Goal: Task Accomplishment & Management: Manage account settings

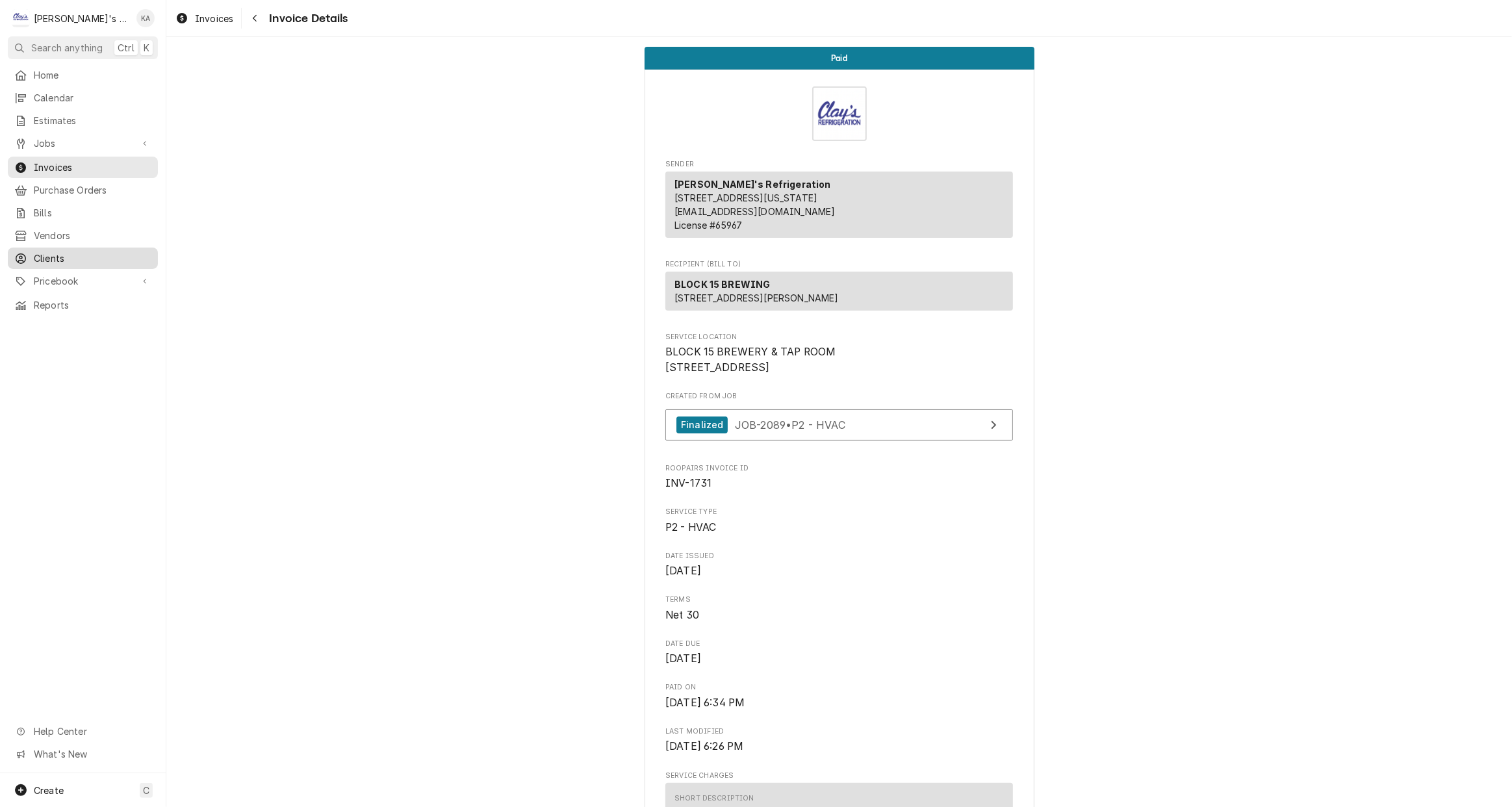
click at [98, 251] on span "Clients" at bounding box center [92, 258] width 117 height 14
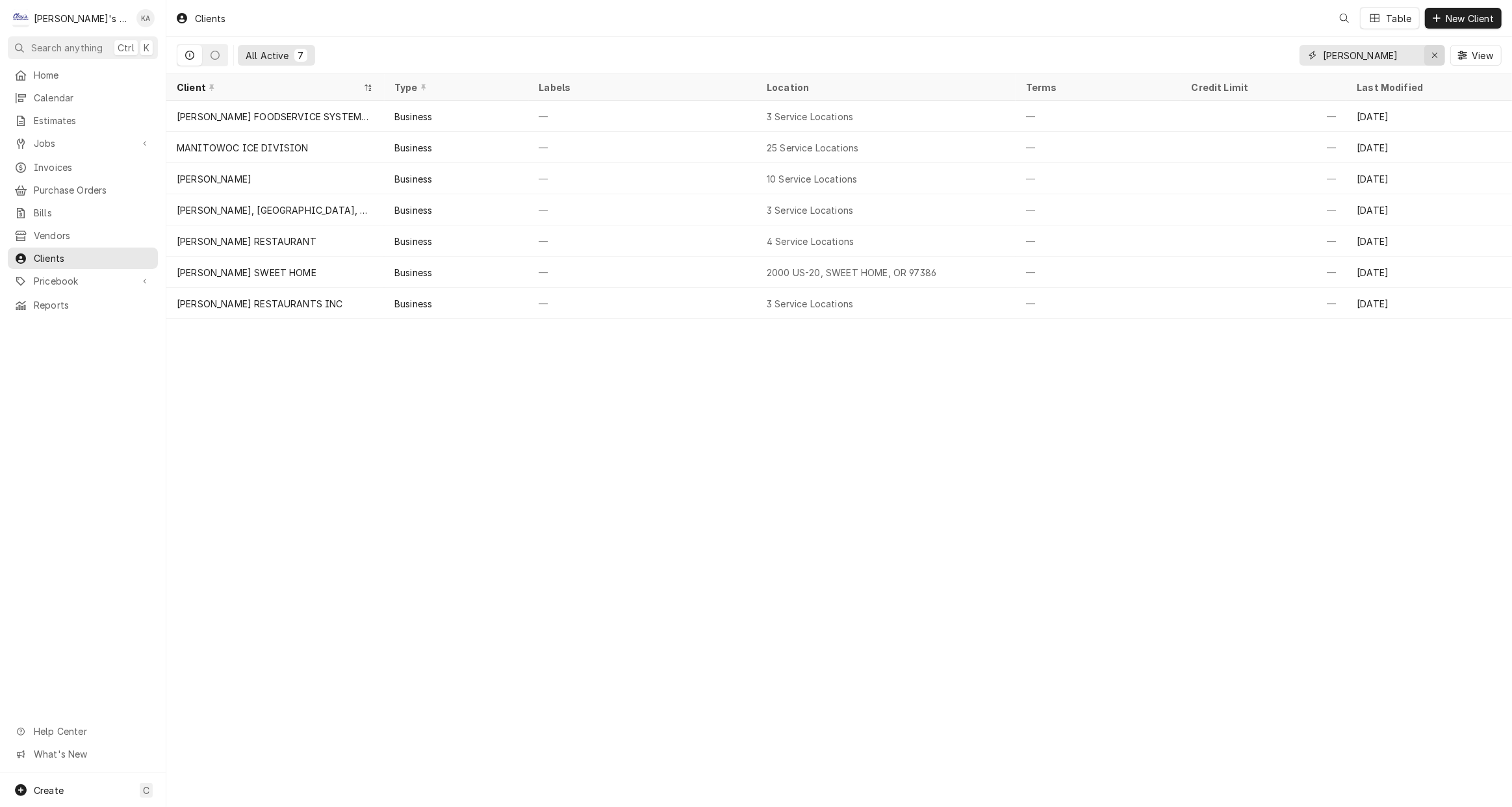
drag, startPoint x: 1429, startPoint y: 57, endPoint x: 1429, endPoint y: 45, distance: 12.0
click at [1429, 56] on div "Erase input" at bounding box center [1434, 55] width 13 height 13
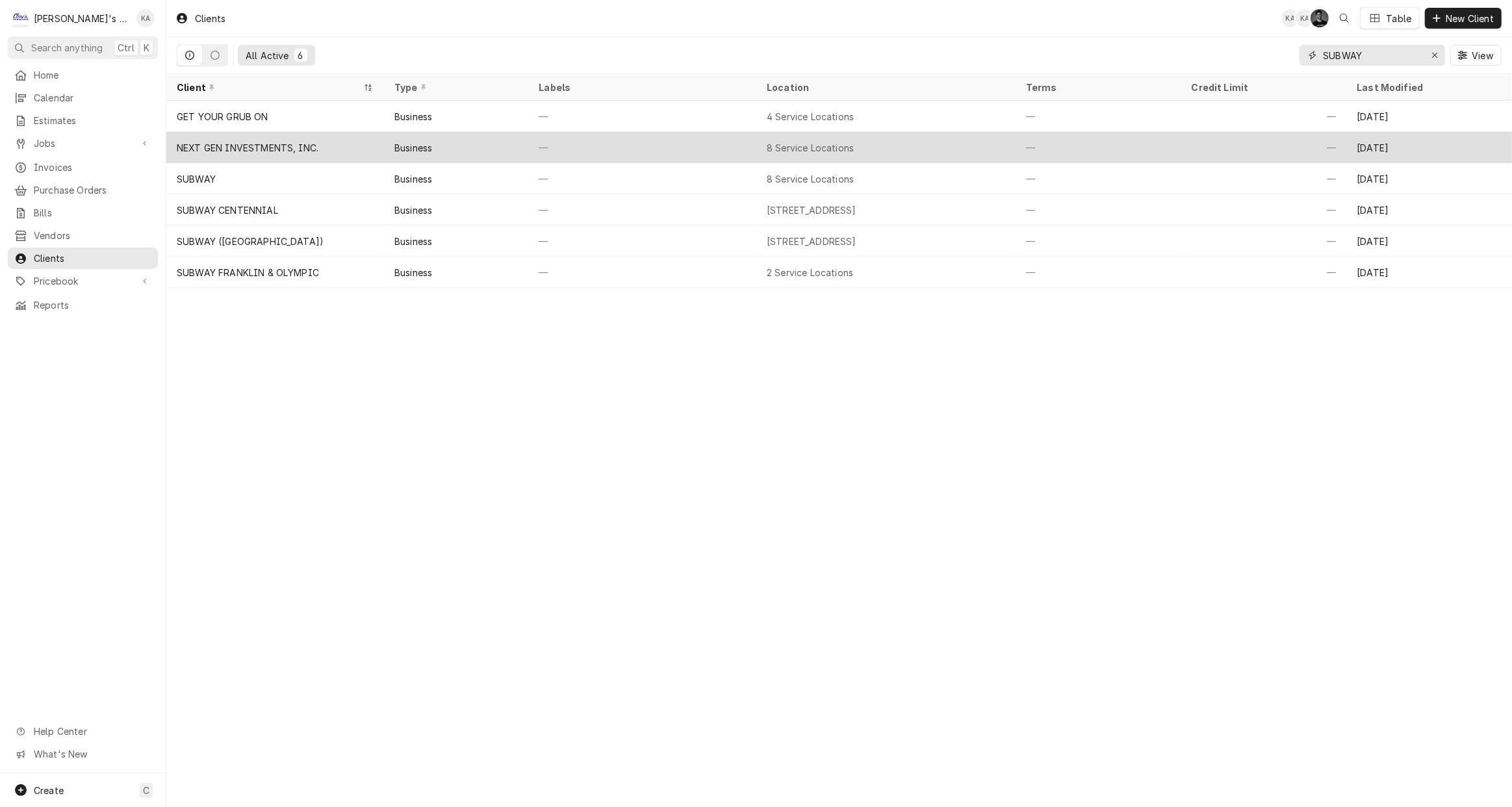
type input "SUBWAY"
click at [320, 148] on div "NEXT GEN INVESTMENTS, INC." at bounding box center [275, 147] width 218 height 32
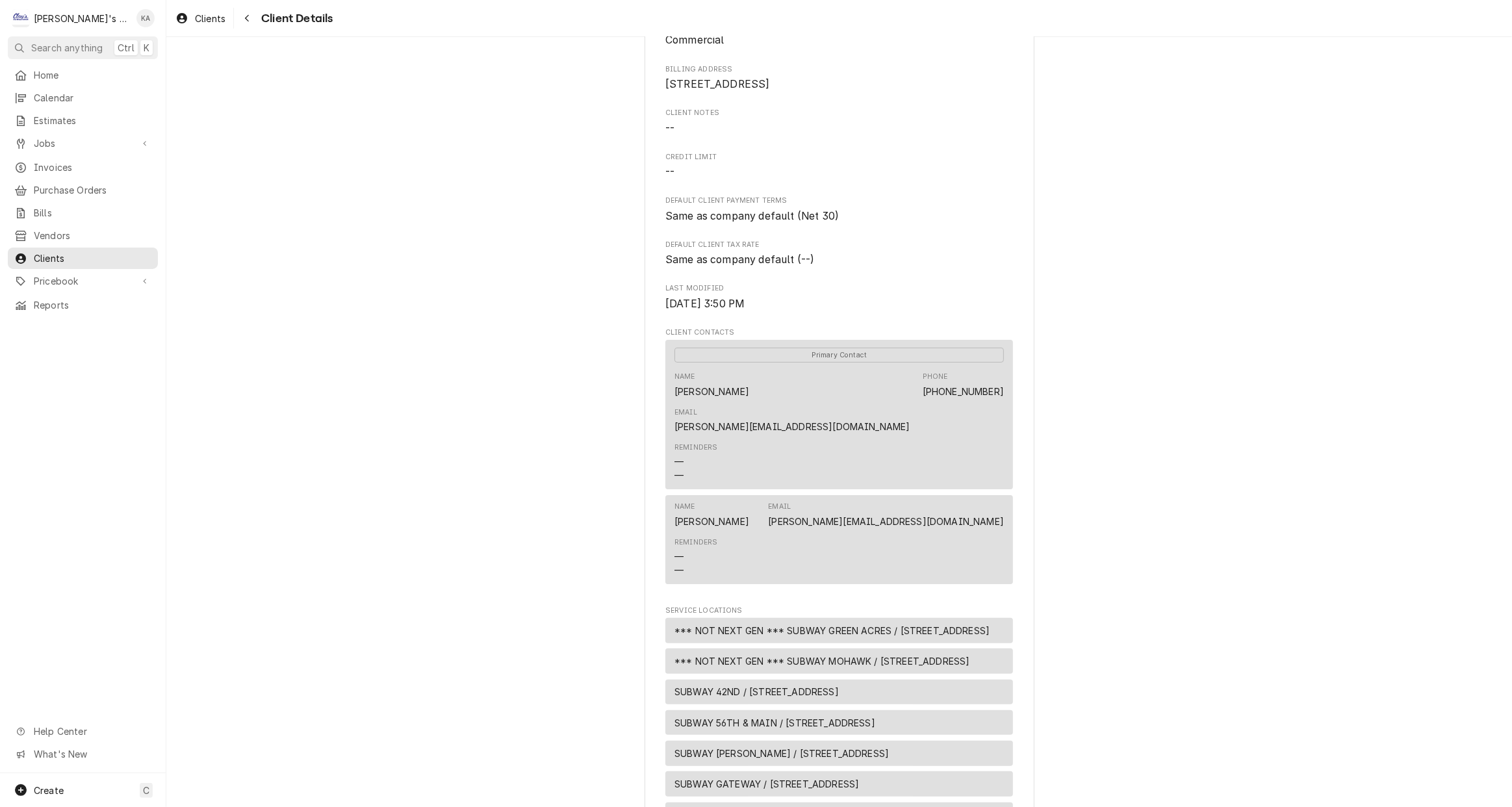
scroll to position [236, 0]
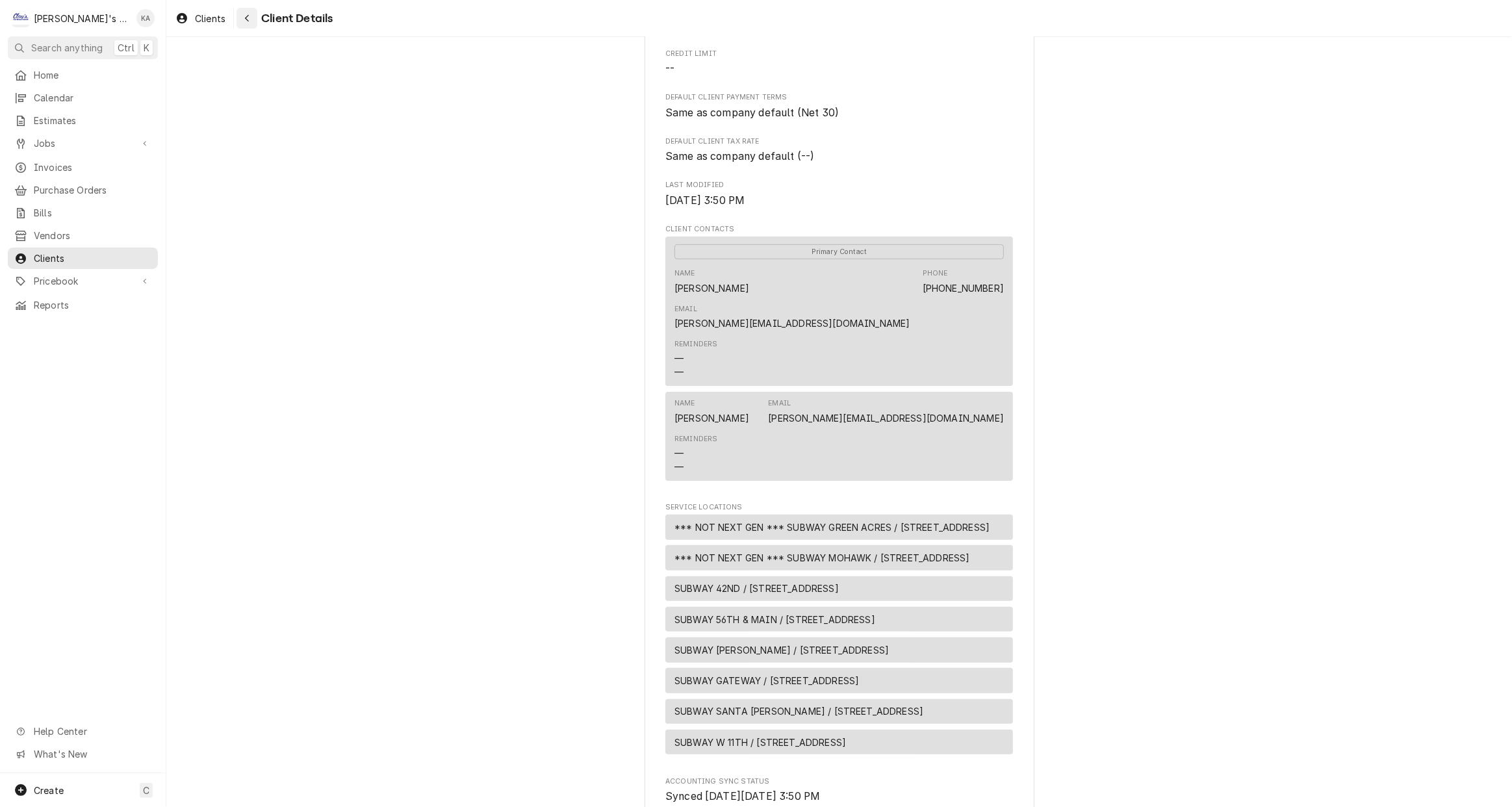
click at [247, 15] on icon "Navigate back" at bounding box center [246, 18] width 4 height 7
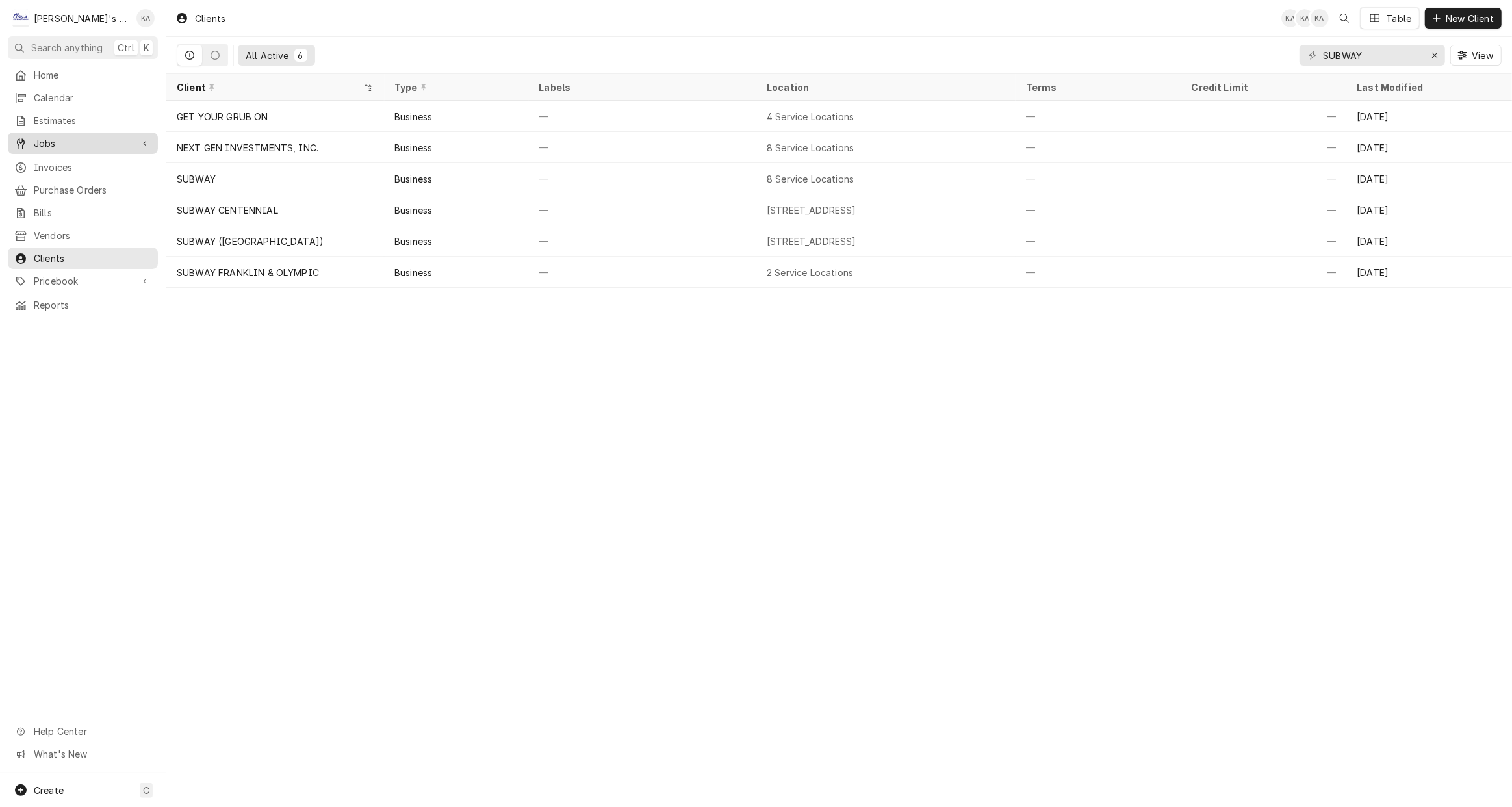
click at [69, 136] on span "Jobs" at bounding box center [83, 143] width 98 height 14
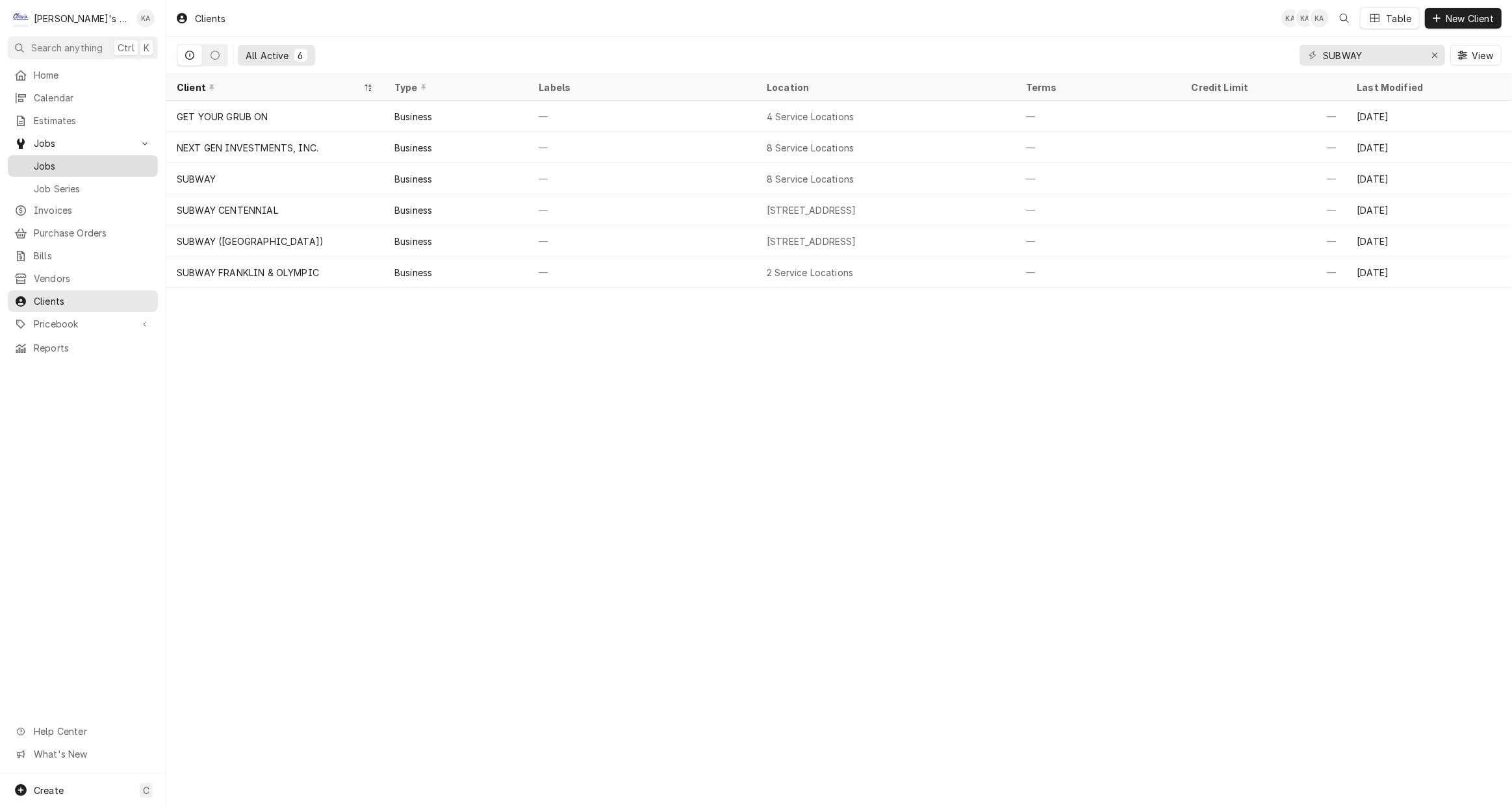
click at [43, 159] on span "Jobs" at bounding box center [92, 166] width 117 height 14
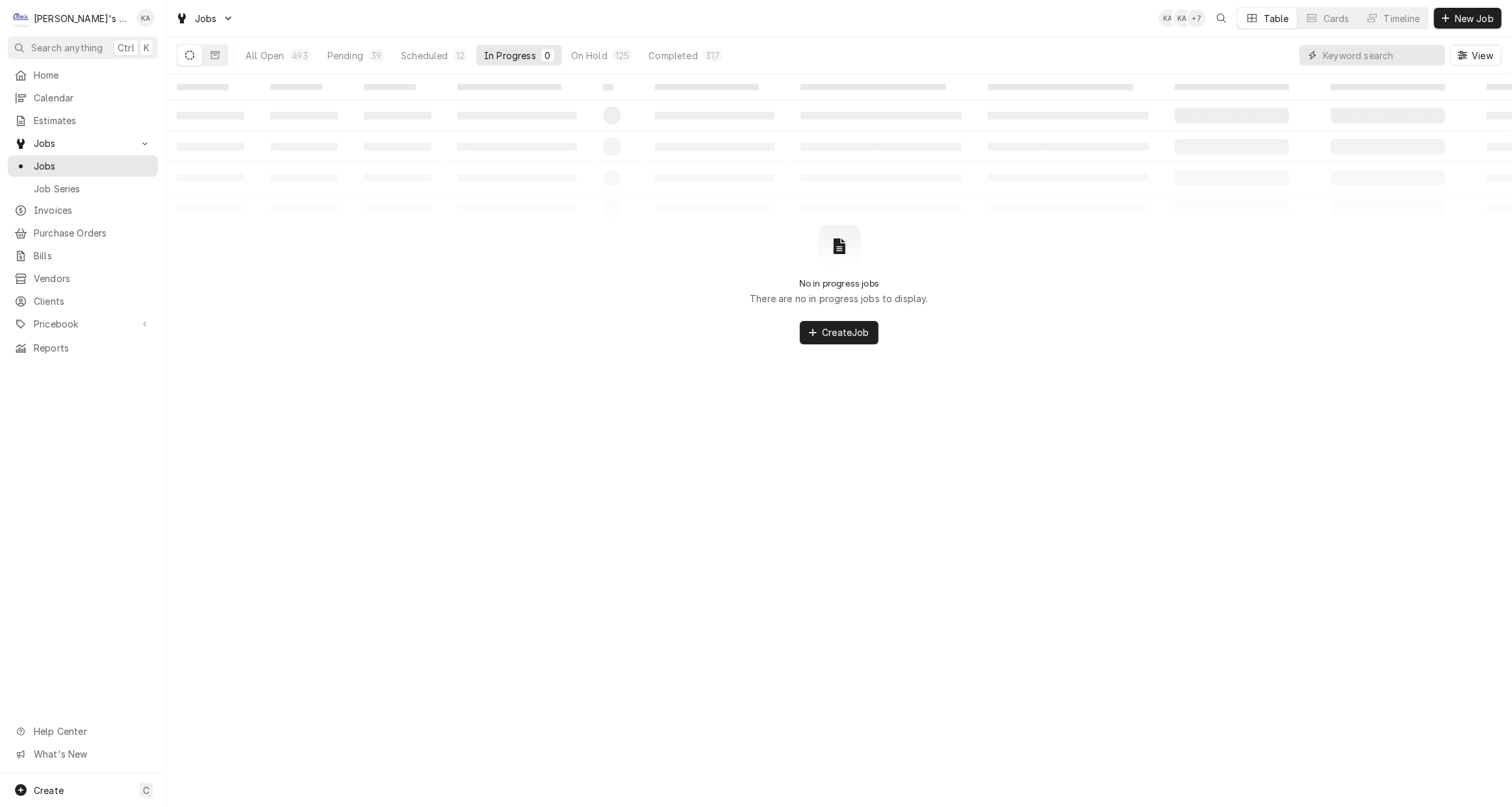
drag, startPoint x: 1348, startPoint y: 56, endPoint x: 1349, endPoint y: 50, distance: 6.1
click at [1348, 54] on input "Dynamic Content Wrapper" at bounding box center [1381, 55] width 116 height 21
click at [267, 48] on div "All Open" at bounding box center [265, 55] width 38 height 14
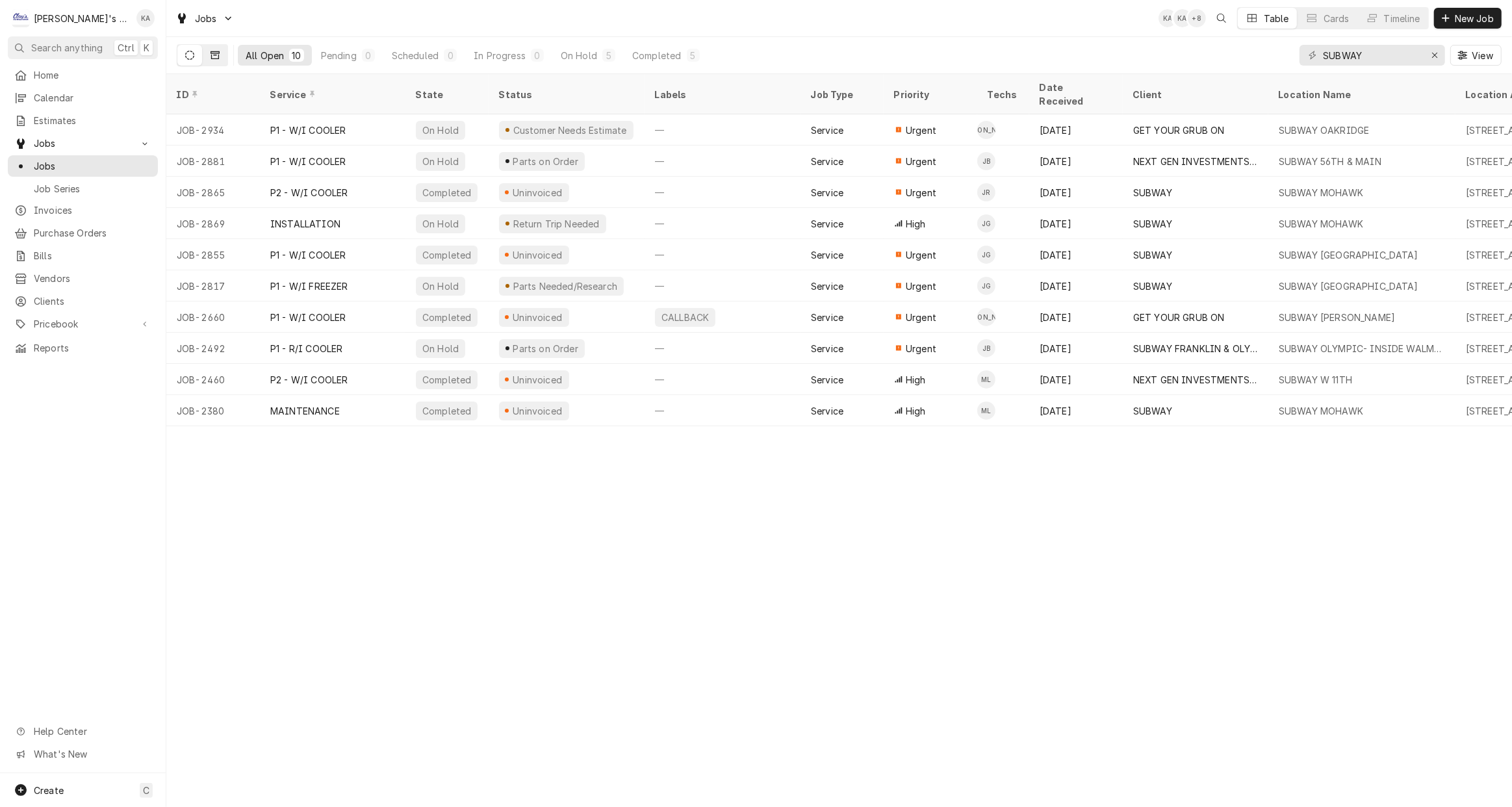
click at [218, 57] on icon "Dynamic Content Wrapper" at bounding box center [215, 55] width 9 height 9
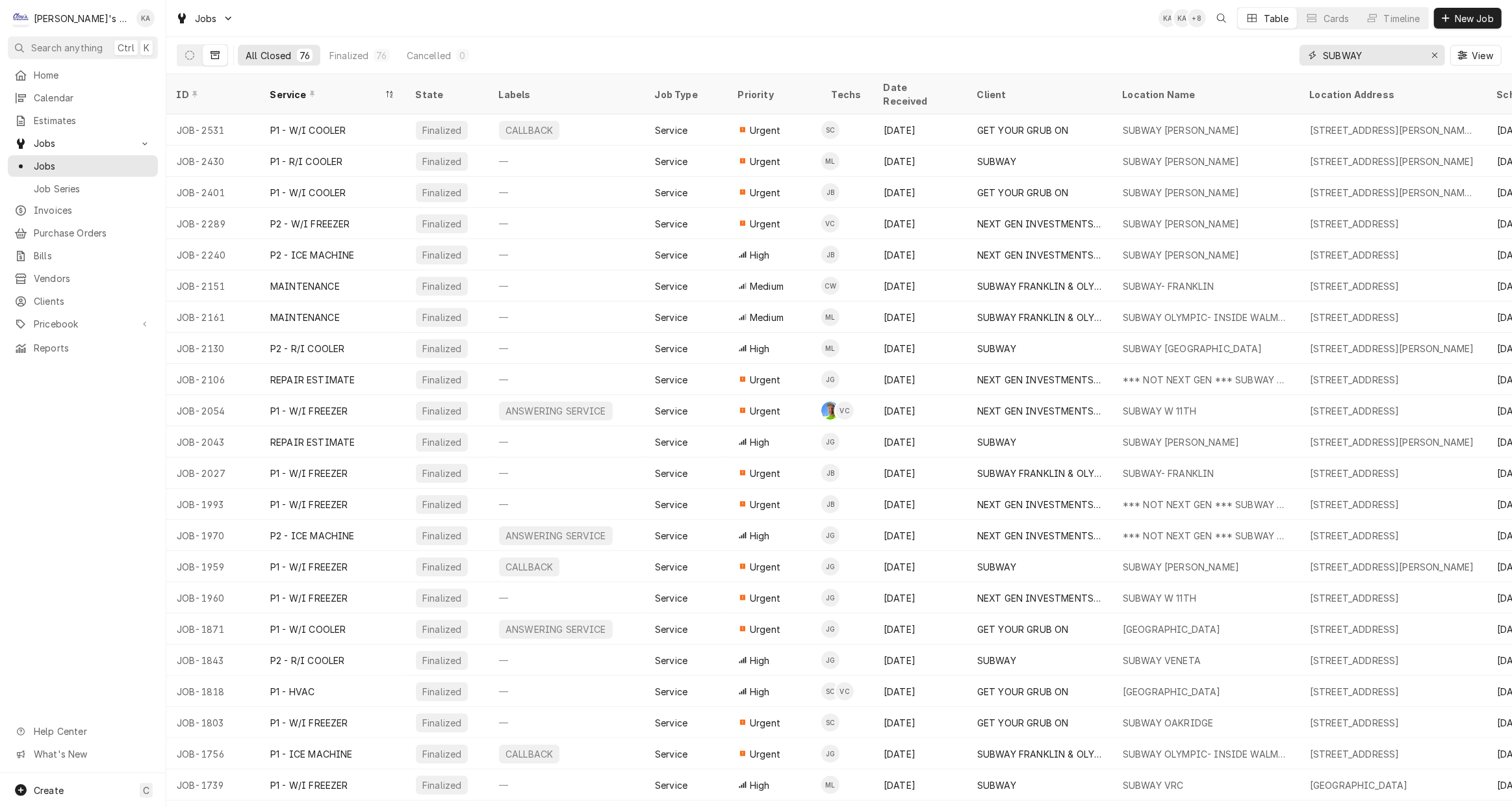
click at [1379, 61] on input "SUBWAY" at bounding box center [1371, 55] width 97 height 21
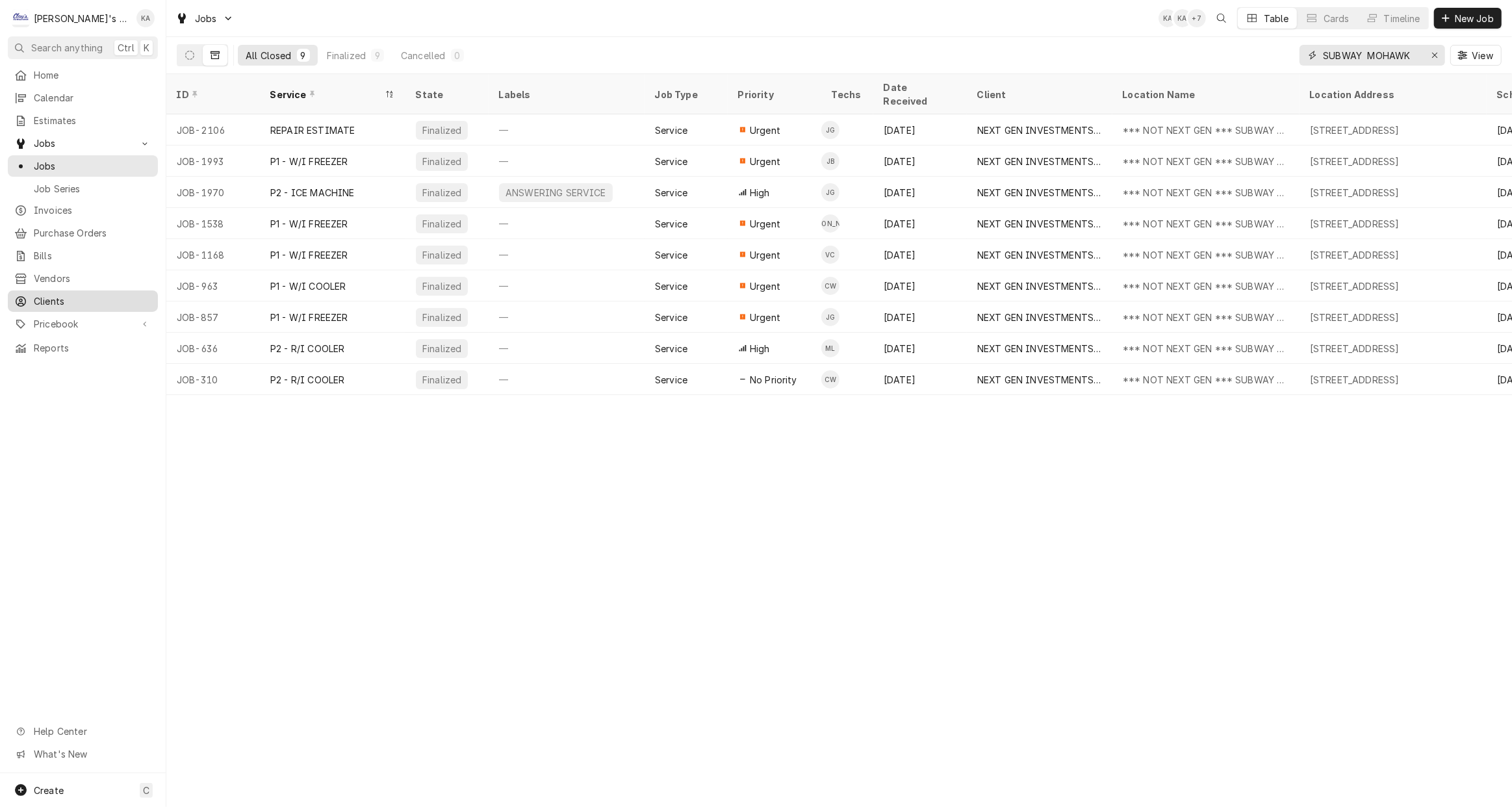
type input "SUBWAY MOHAWK"
click at [59, 295] on span "Clients" at bounding box center [92, 301] width 117 height 14
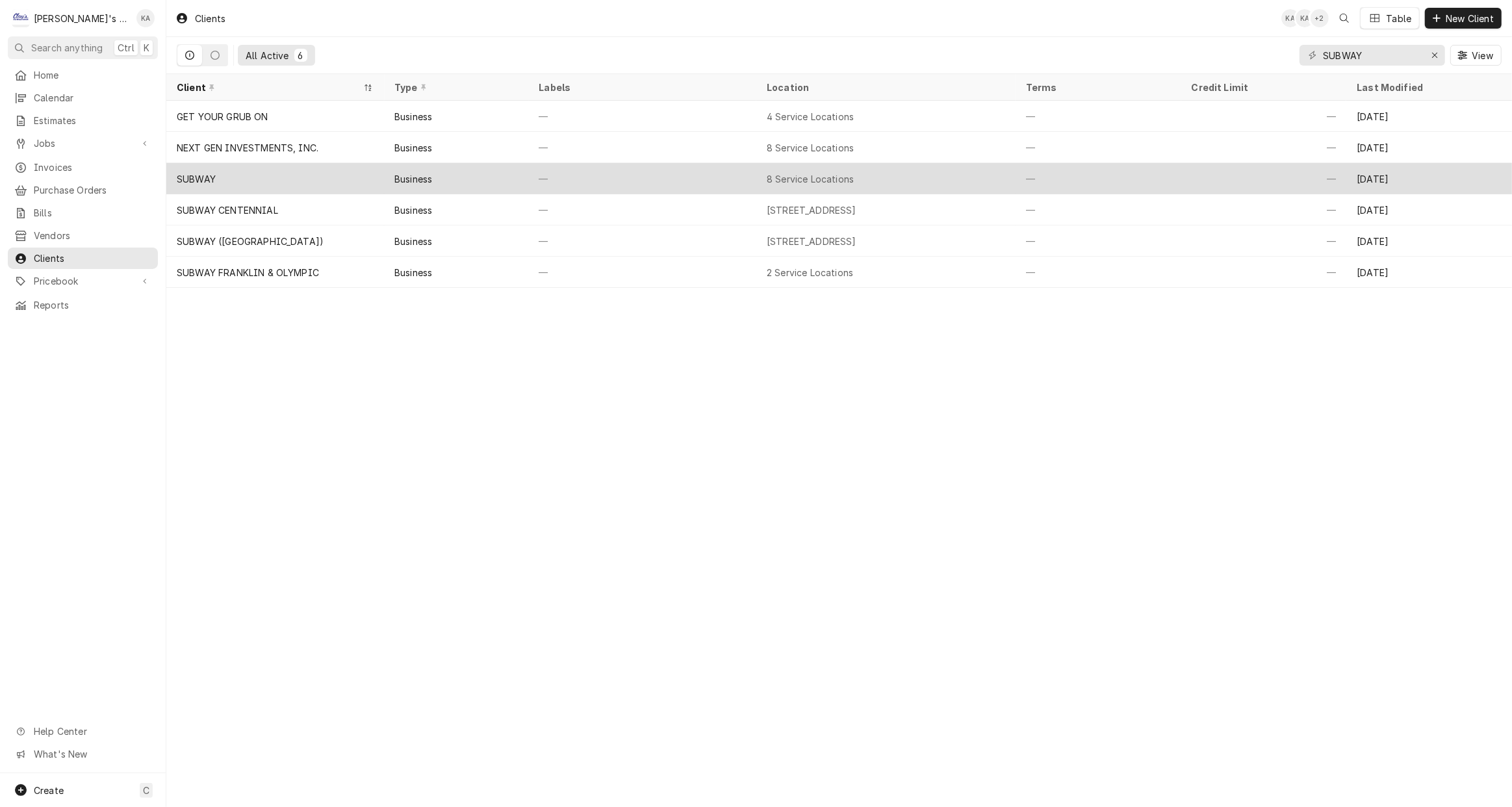
click at [850, 181] on div "8 Service Locations" at bounding box center [810, 179] width 87 height 14
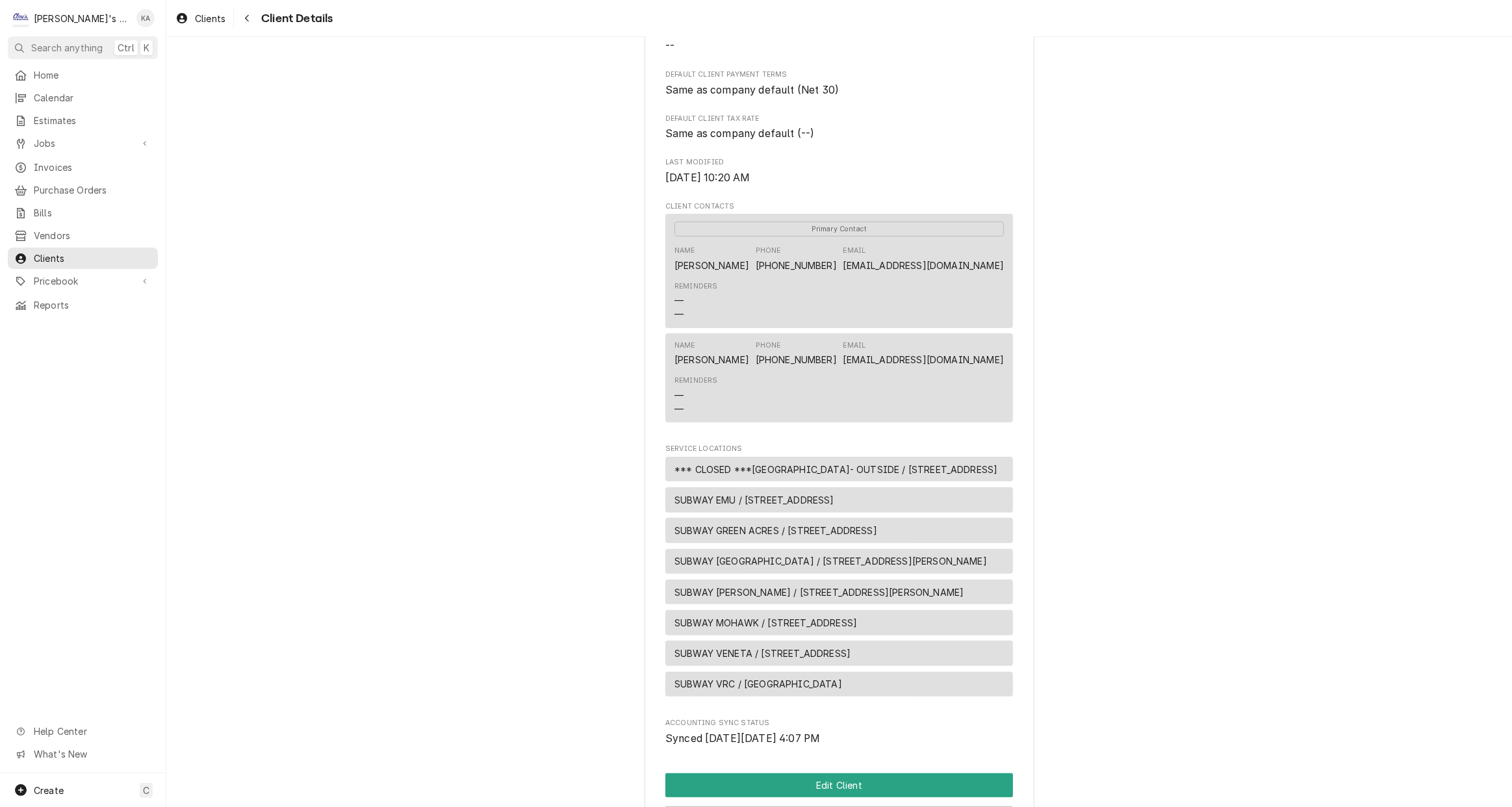
scroll to position [295, 0]
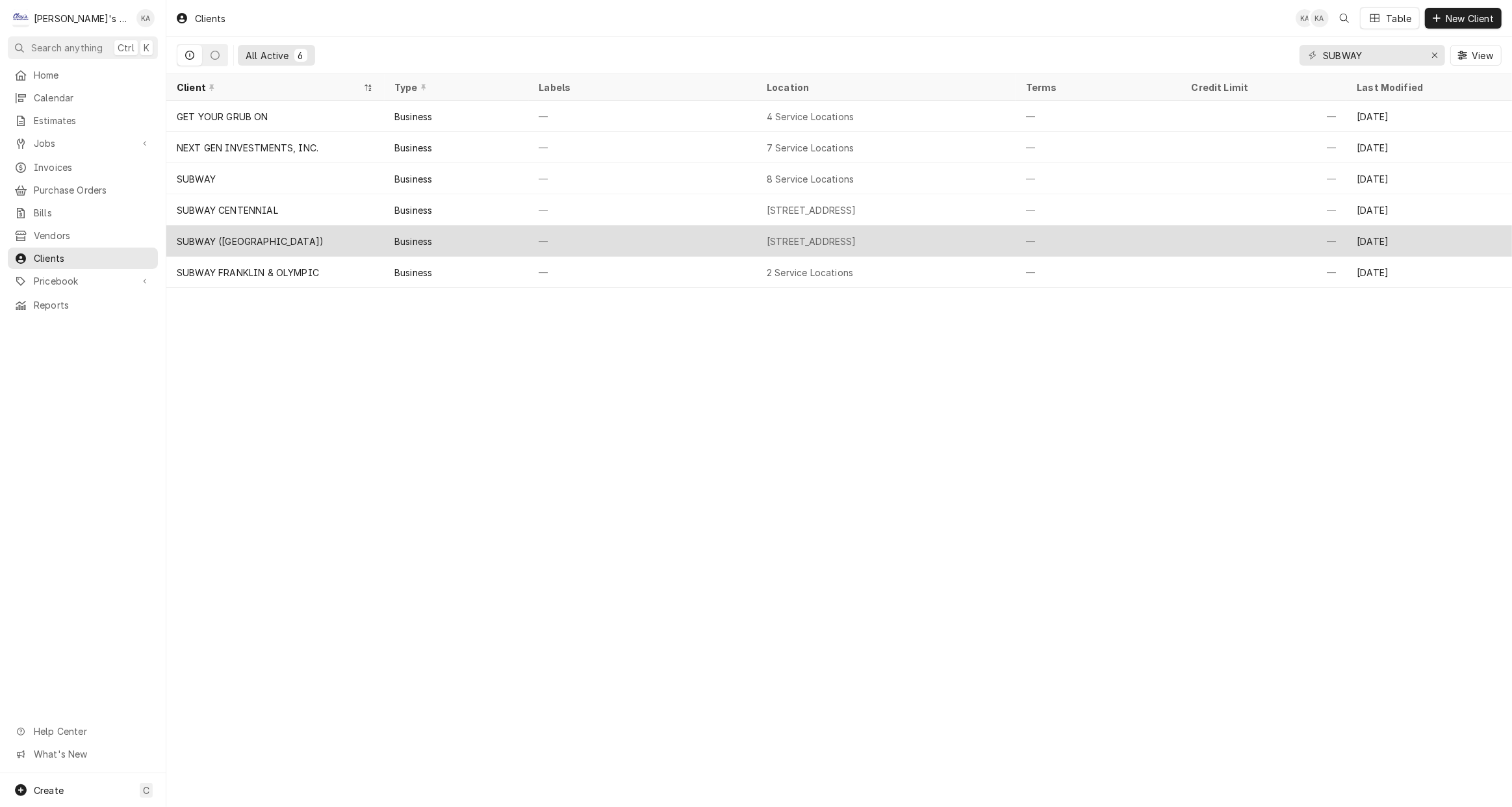
click at [945, 235] on div "[STREET_ADDRESS]" at bounding box center [886, 241] width 259 height 32
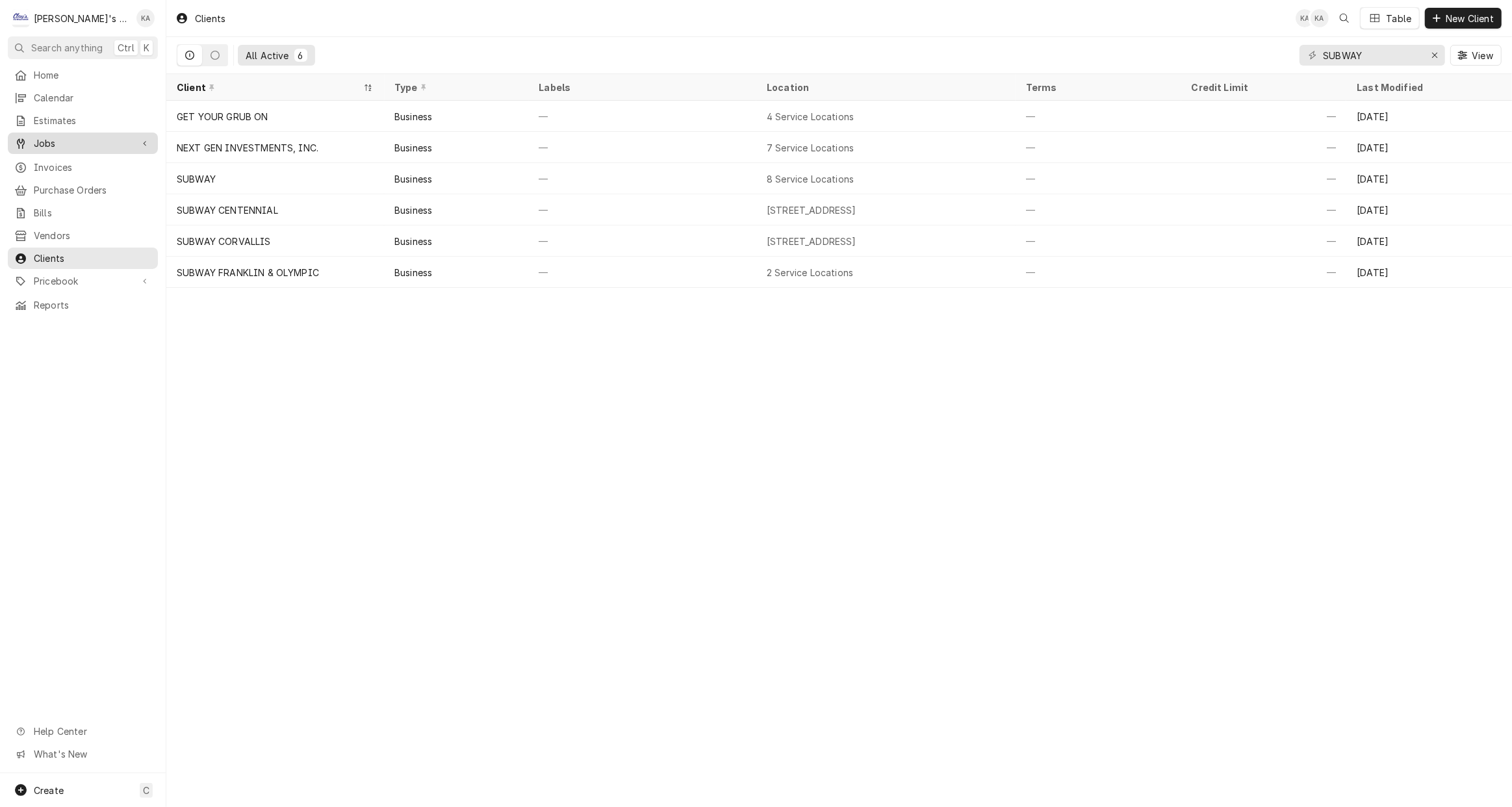
click at [59, 142] on span "Jobs" at bounding box center [83, 143] width 98 height 14
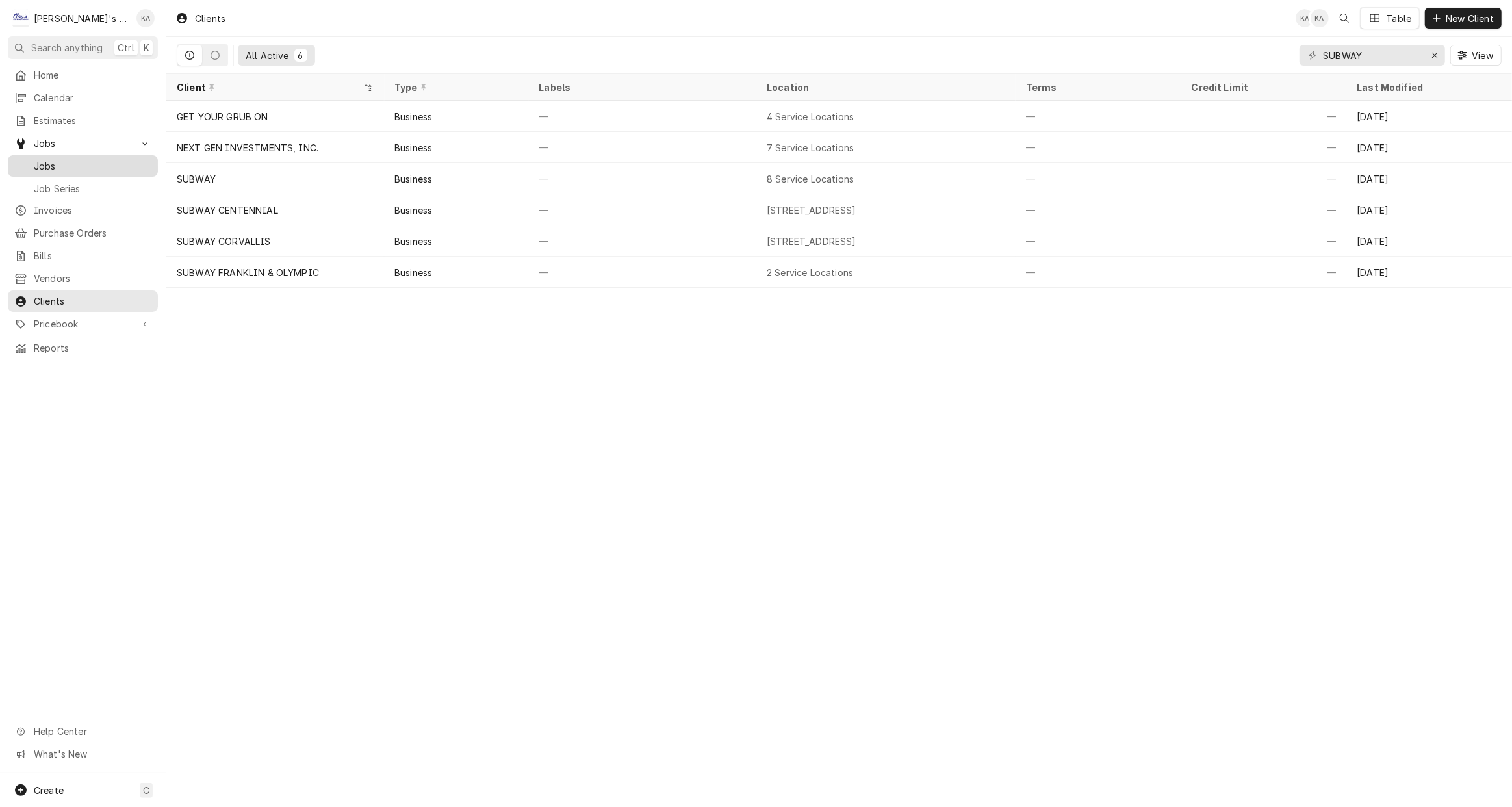
click at [55, 159] on span "Jobs" at bounding box center [92, 166] width 117 height 14
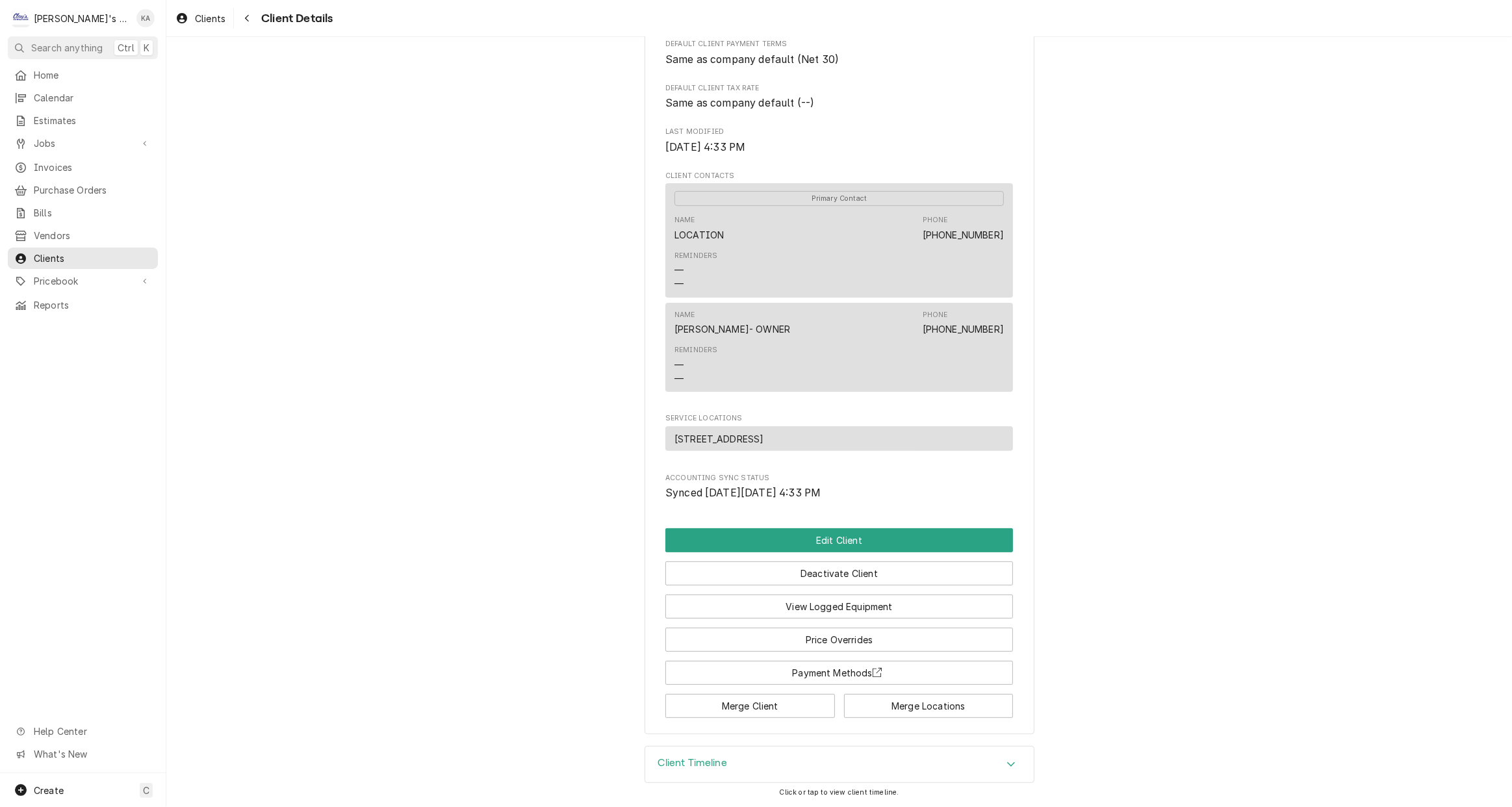
scroll to position [302, 0]
click at [1006, 767] on icon "Accordion Header" at bounding box center [1011, 764] width 9 height 10
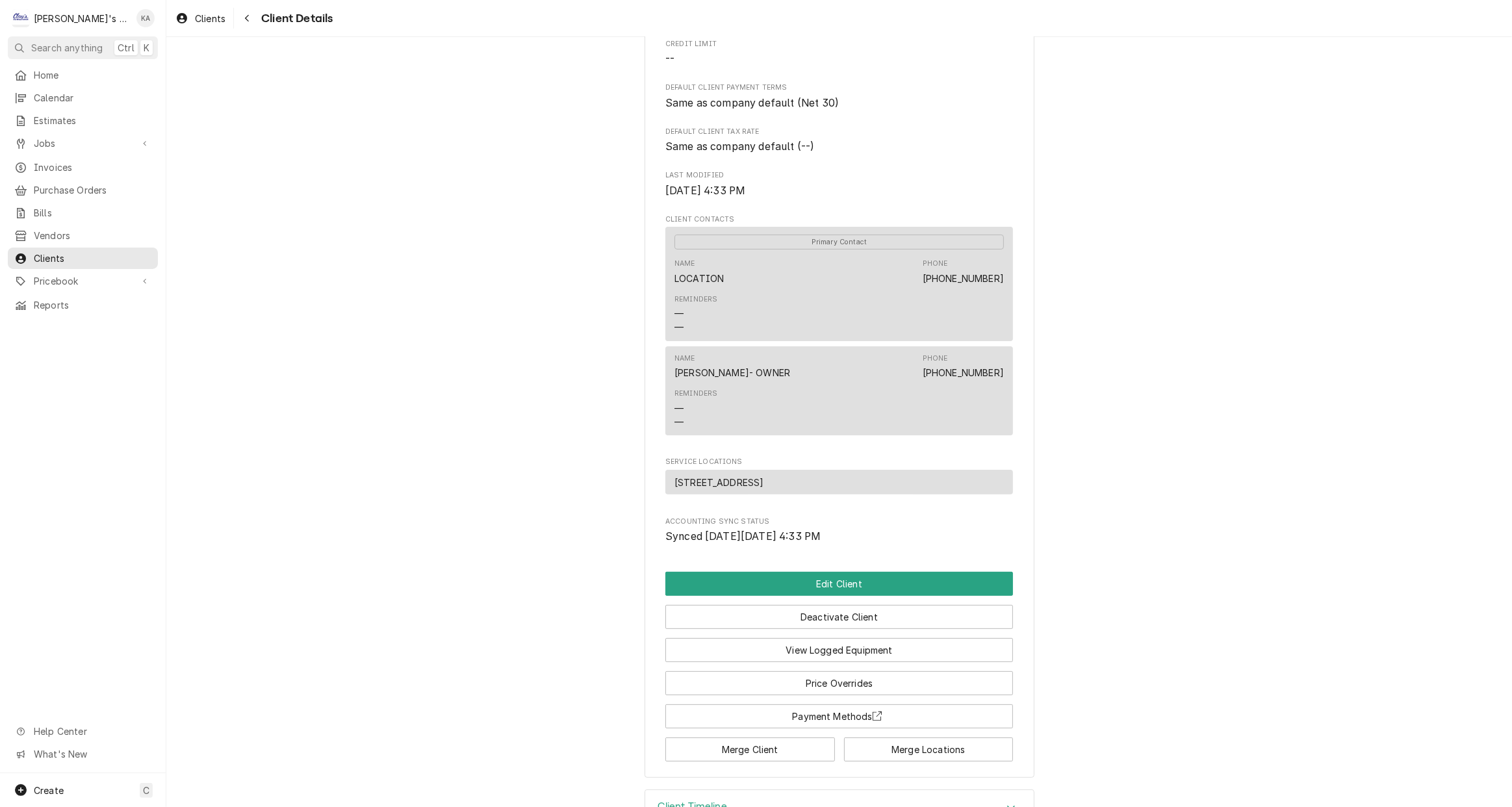
scroll to position [0, 0]
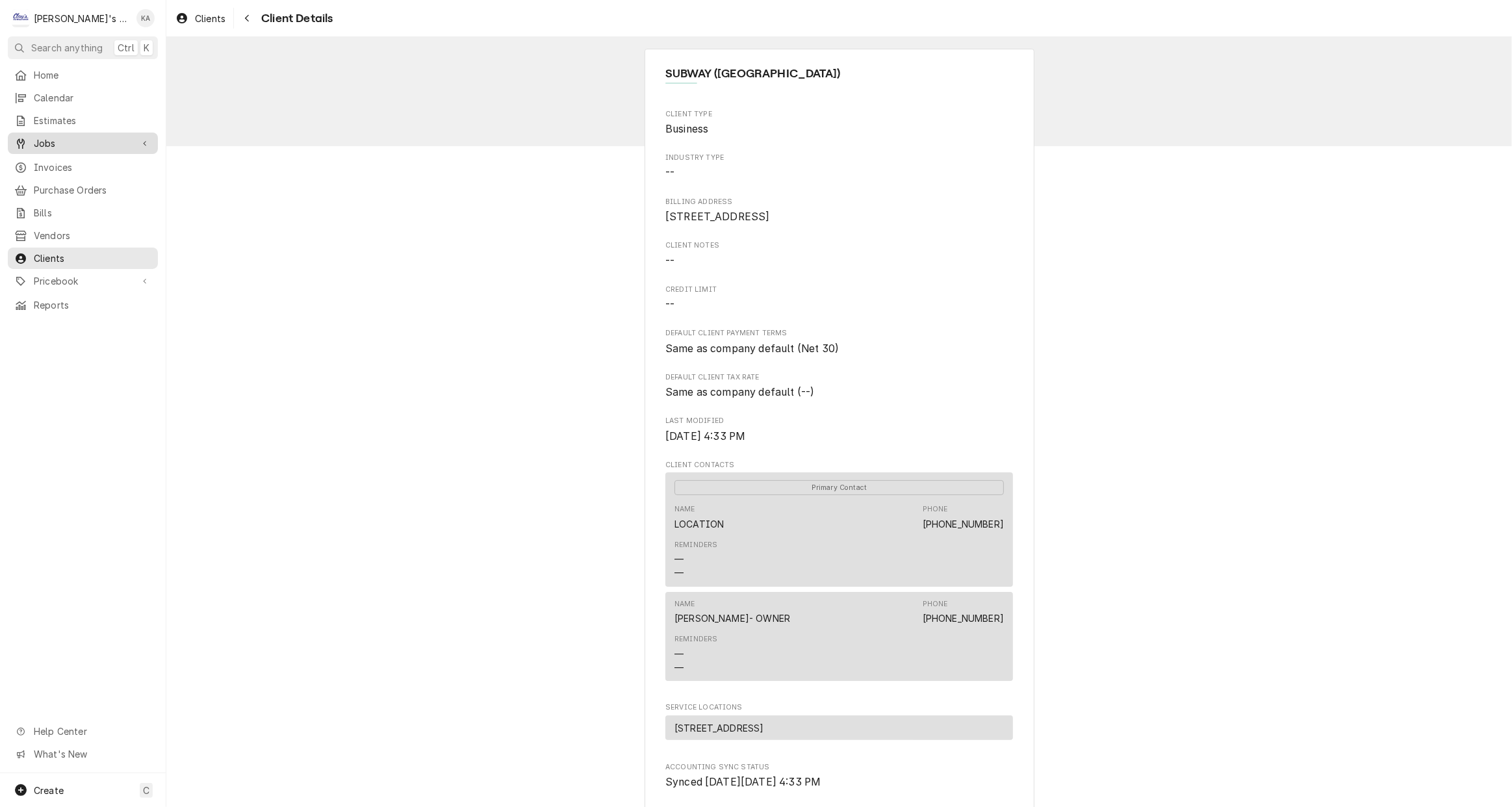
click at [67, 136] on span "Jobs" at bounding box center [83, 143] width 98 height 14
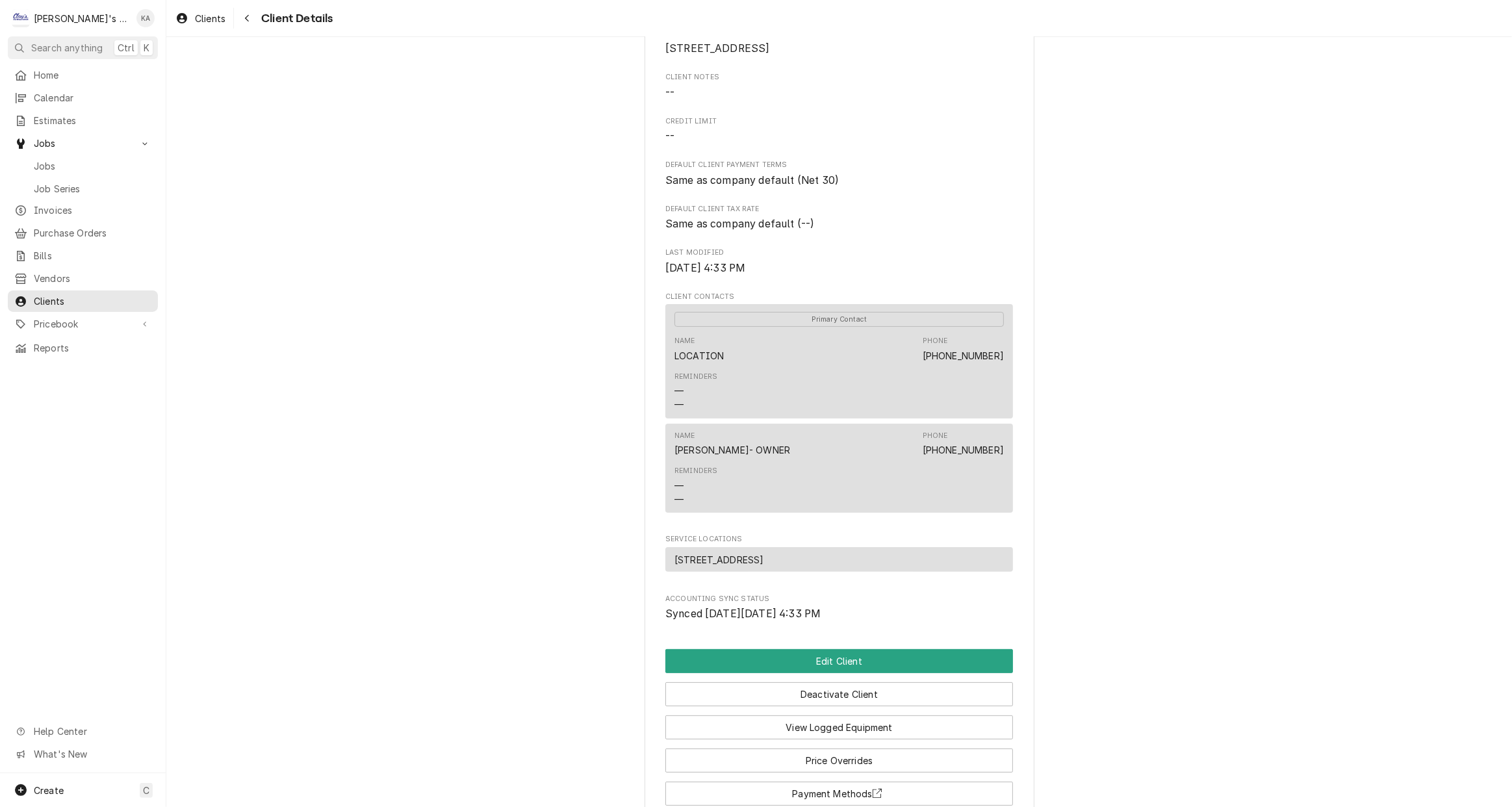
scroll to position [413, 0]
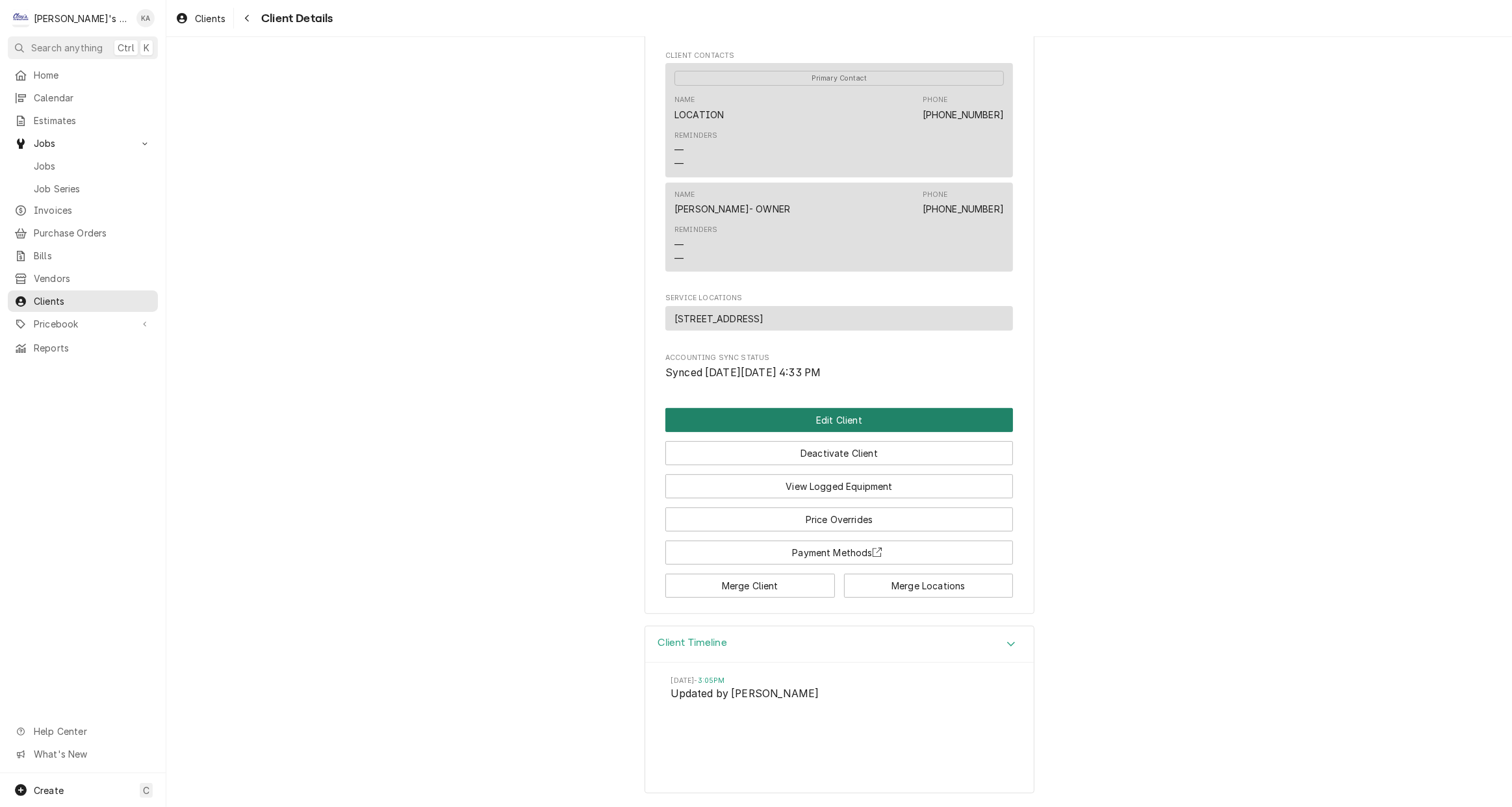
click at [872, 431] on button "Edit Client" at bounding box center [839, 420] width 347 height 24
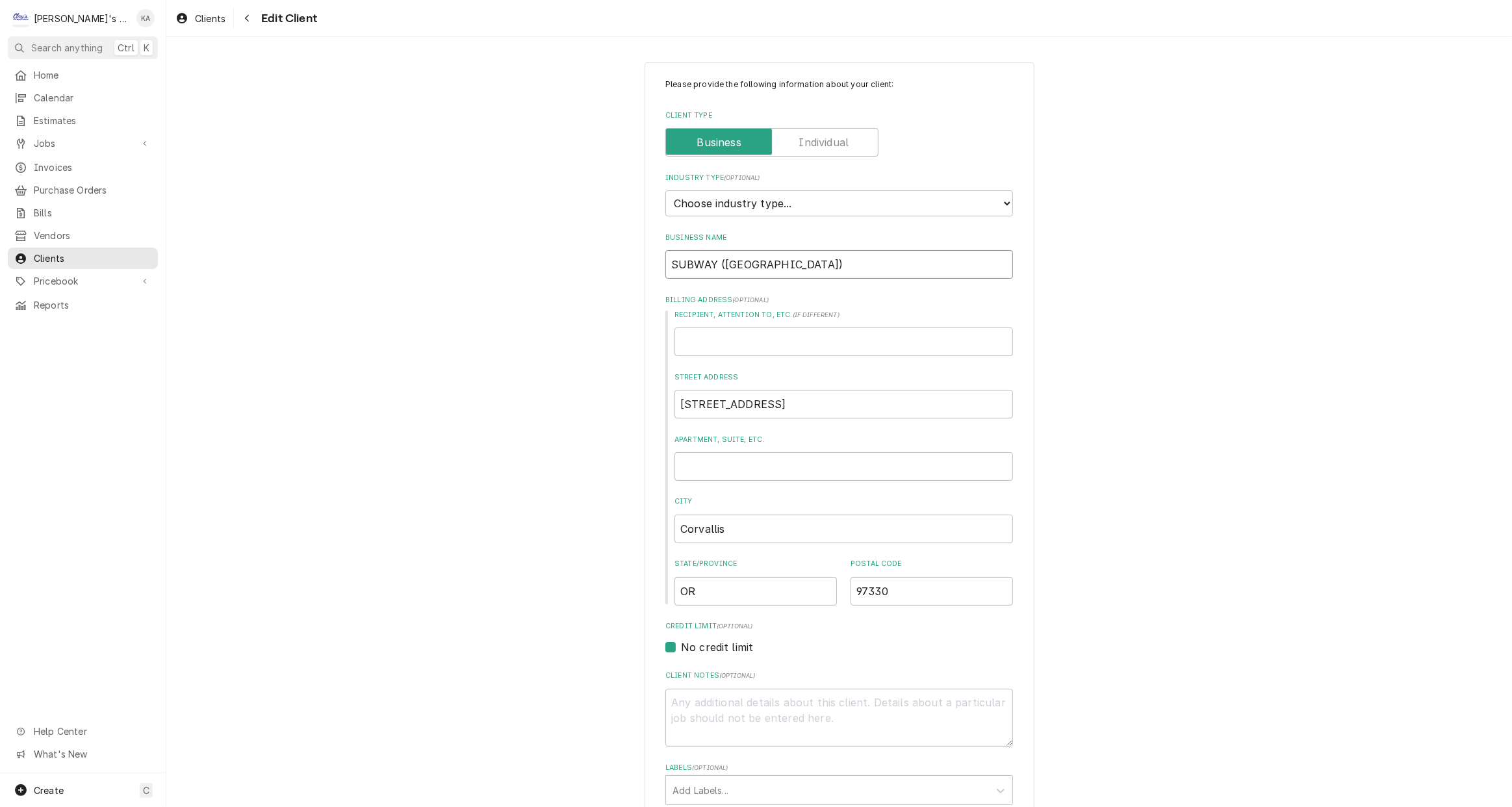
click at [718, 261] on input "SUBWAY (CORVALLIS)" at bounding box center [839, 264] width 347 height 29
type textarea "x"
type input "SUBWAY CORVALLIS)"
type textarea "x"
type input "SUBWAY CORVALLIS"
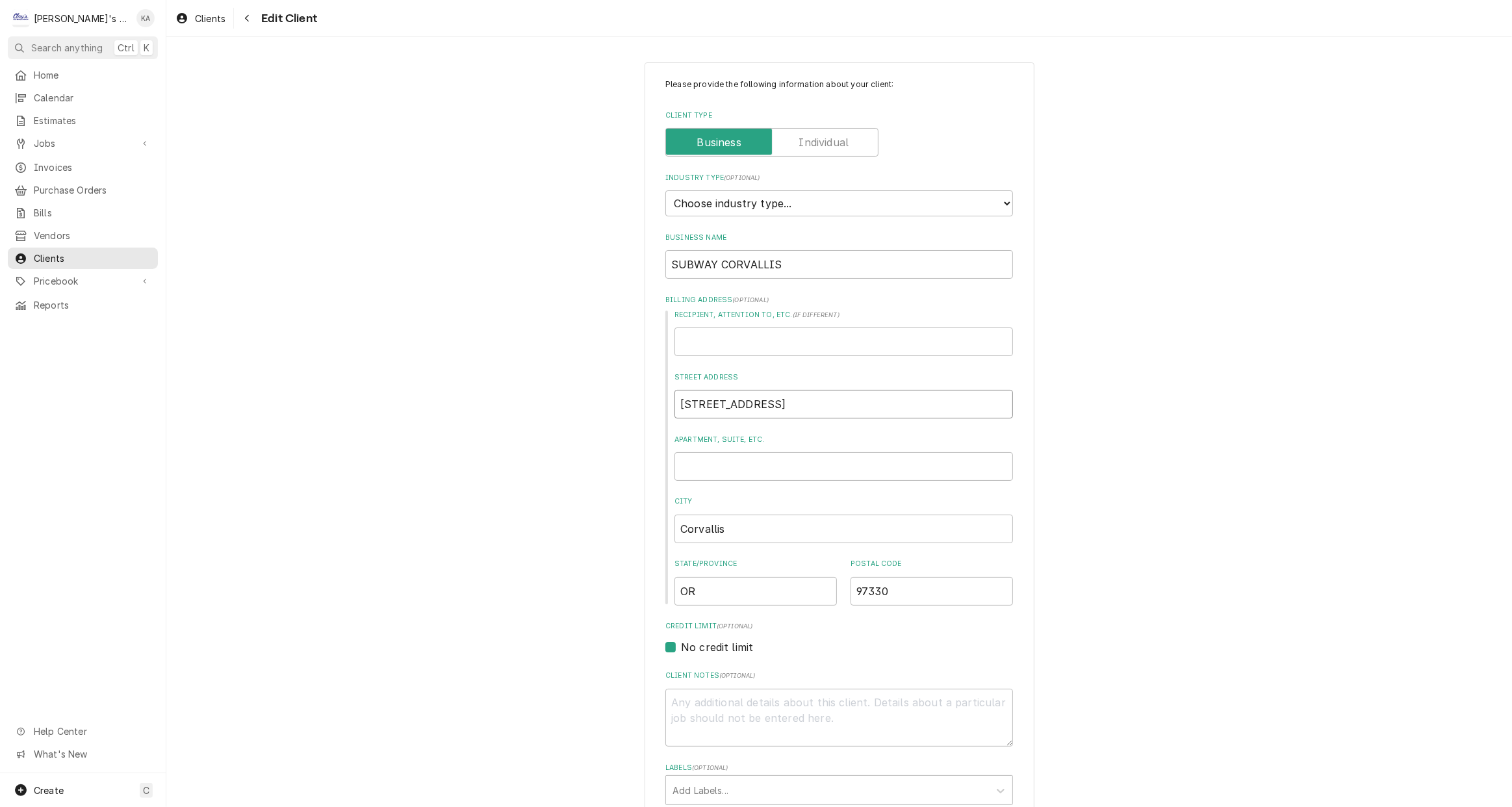
click at [740, 403] on input "2350 NW 9th" at bounding box center [844, 404] width 339 height 29
type textarea "x"
type input "2350 NW 9t"
type textarea "x"
type input "2350 NW 9"
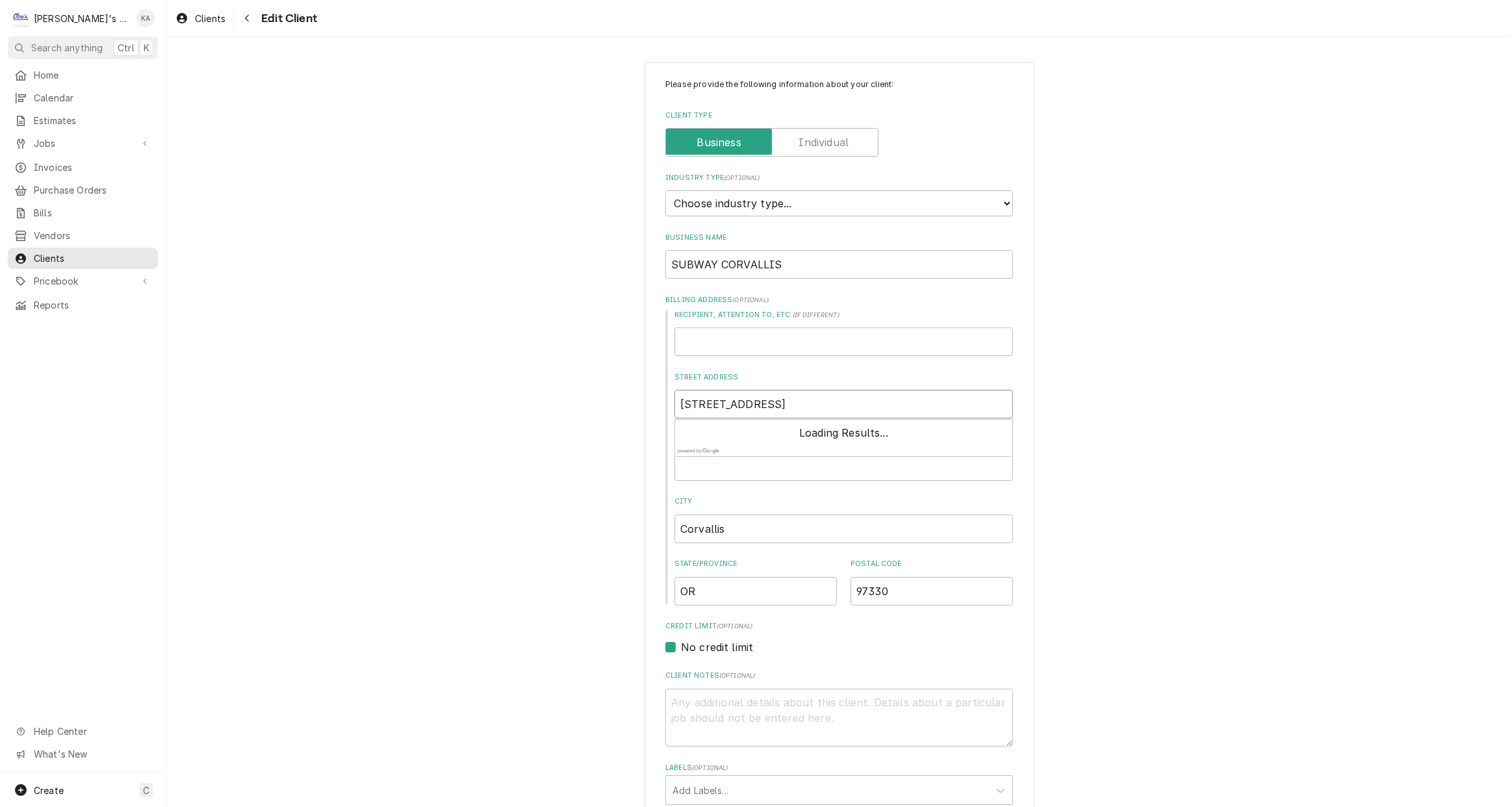
type textarea "x"
type input "2350 NW 9T"
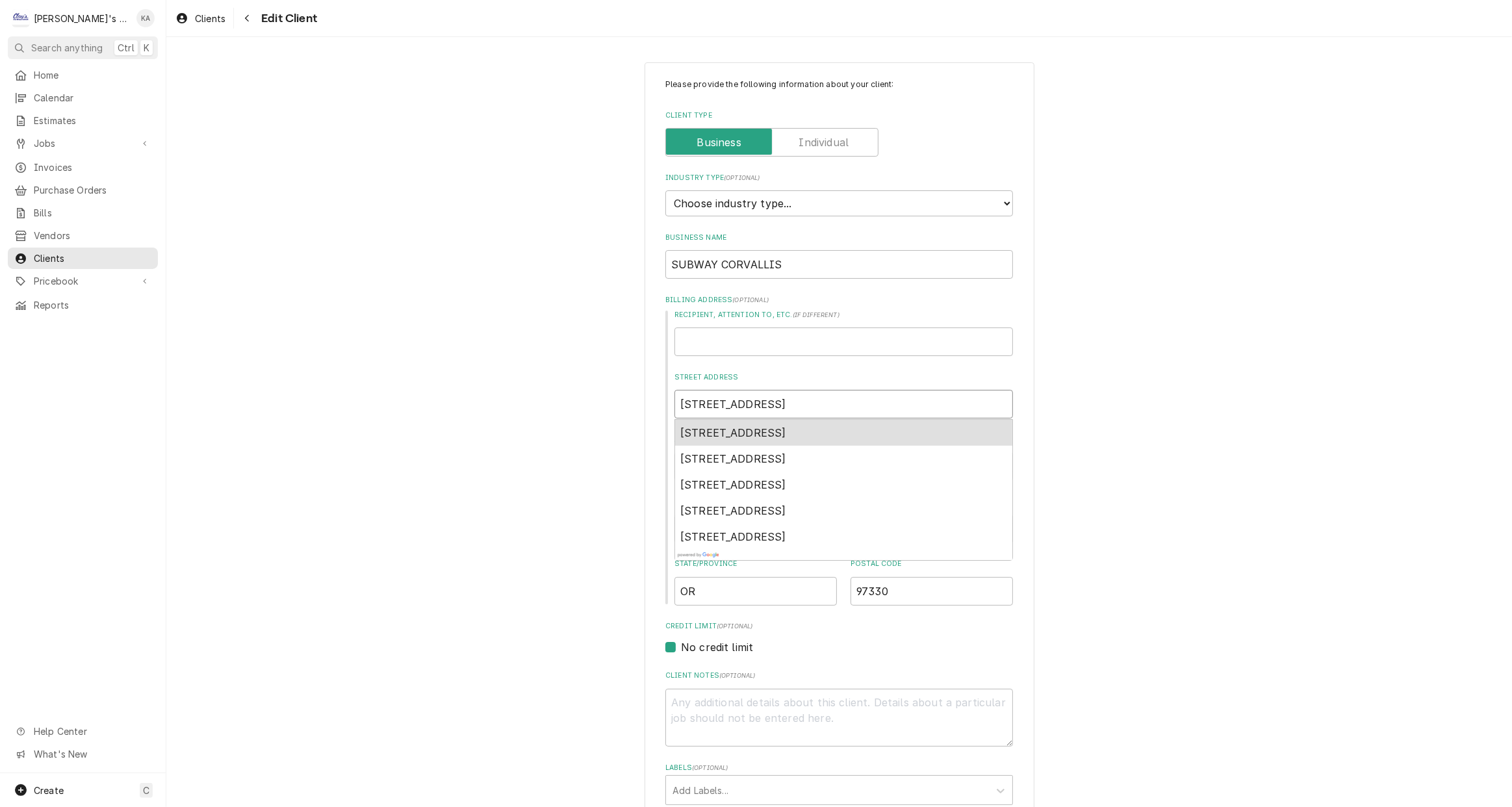
type textarea "x"
type input "2350 NW 9TH"
type textarea "x"
type input "2350 NW 9TH"
type textarea "x"
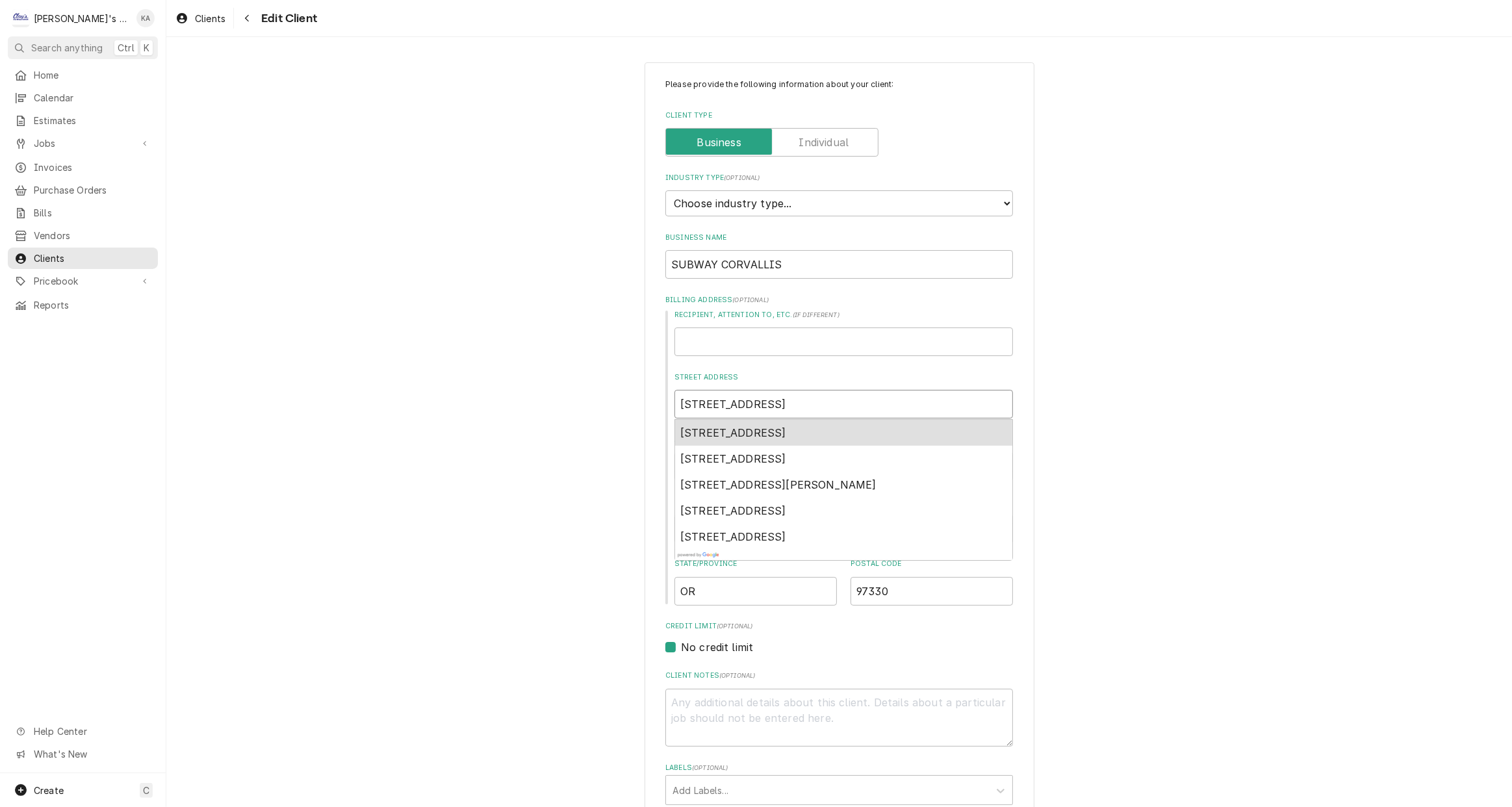
type input "2350 NW 9TH S"
type textarea "x"
type input "2350 NW 9TH ST"
click at [1171, 426] on div "Please provide the following information about your client: Client Type Industr…" at bounding box center [839, 811] width 1346 height 1520
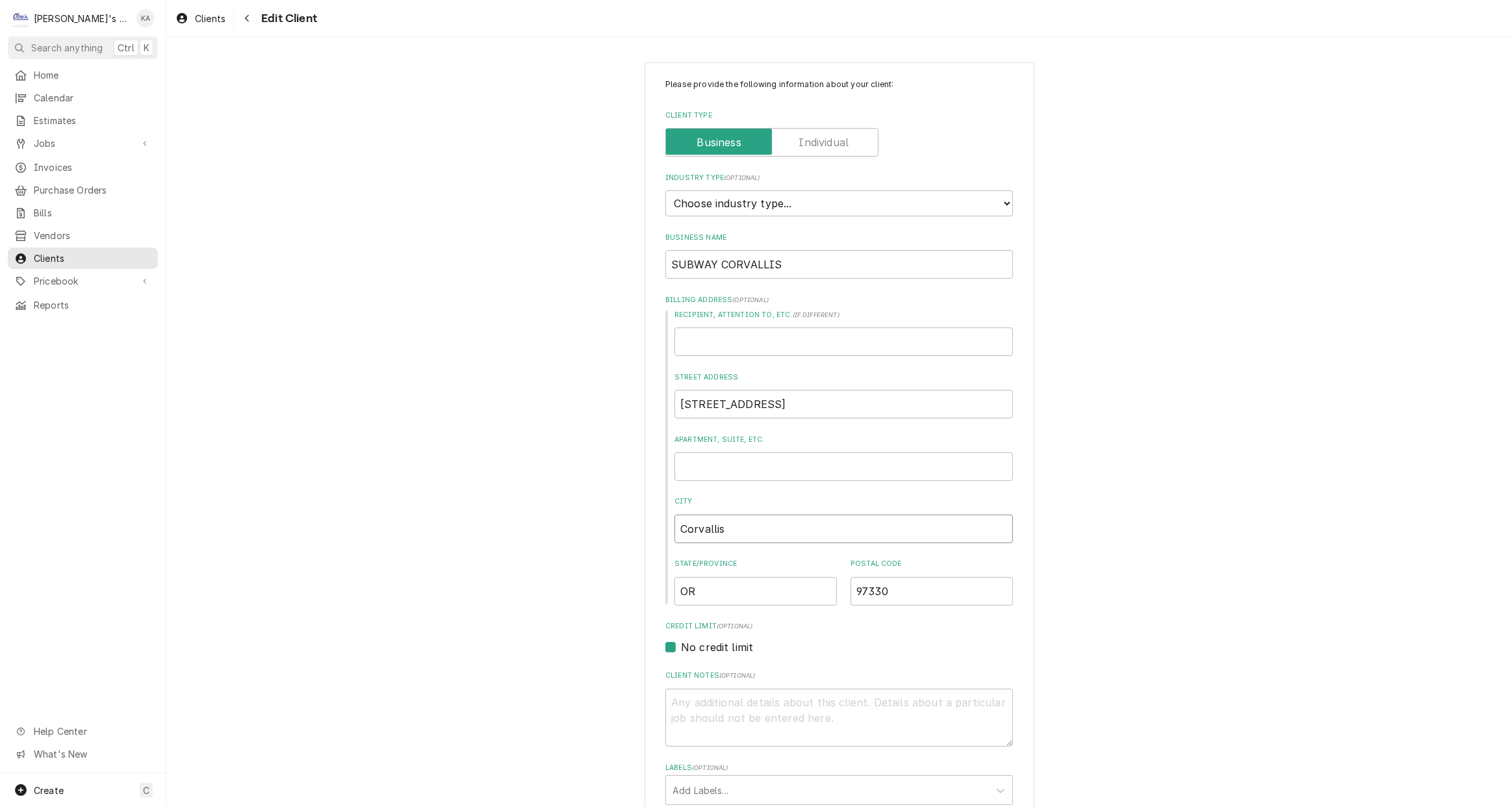
drag, startPoint x: 736, startPoint y: 528, endPoint x: 682, endPoint y: 533, distance: 54.2
click at [682, 533] on input "Corvallis" at bounding box center [844, 528] width 339 height 29
type textarea "x"
type input "CO"
type textarea "x"
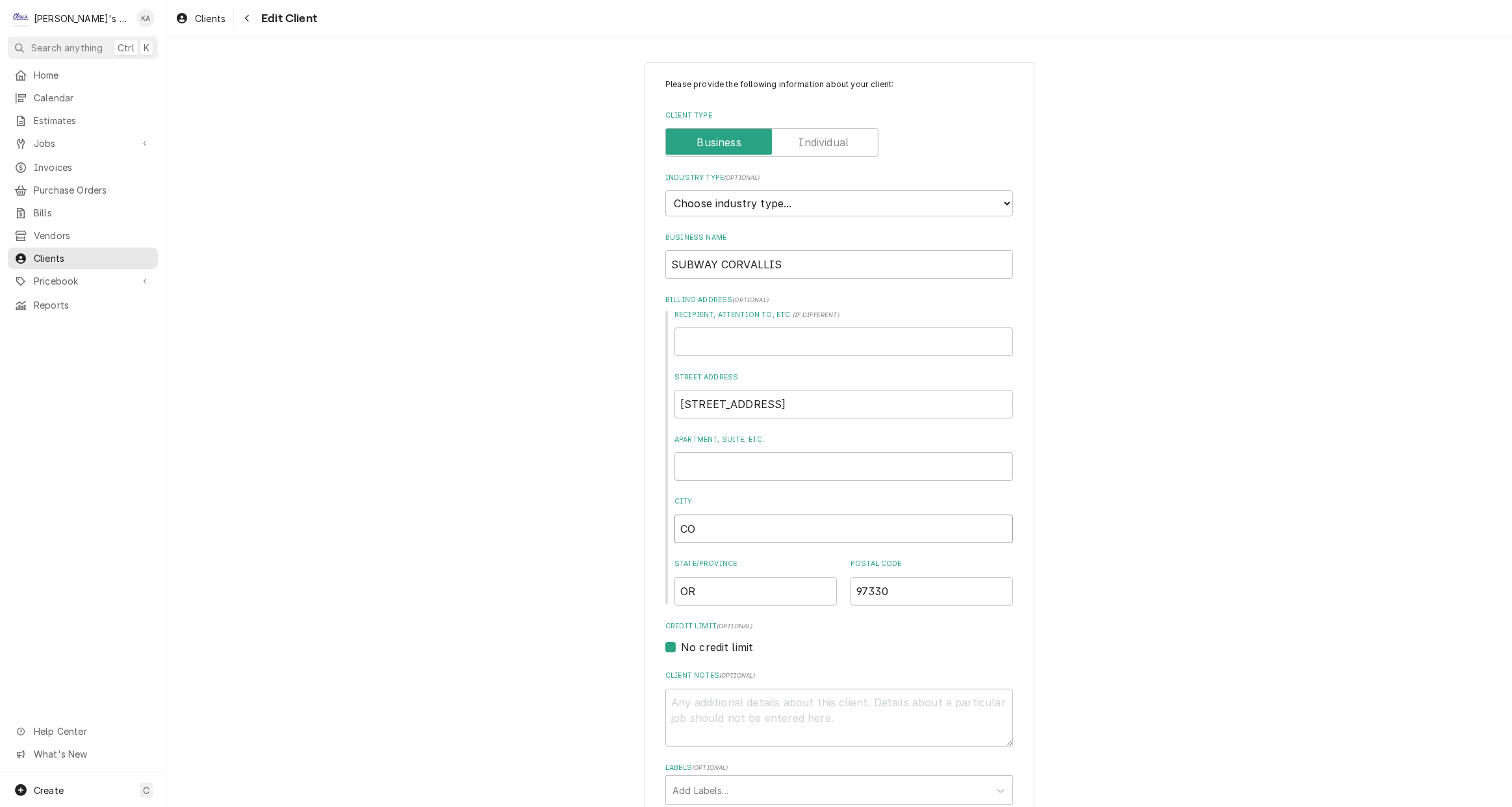
type input "COR"
type textarea "x"
type input "CORV"
type textarea "x"
type input "CORVA"
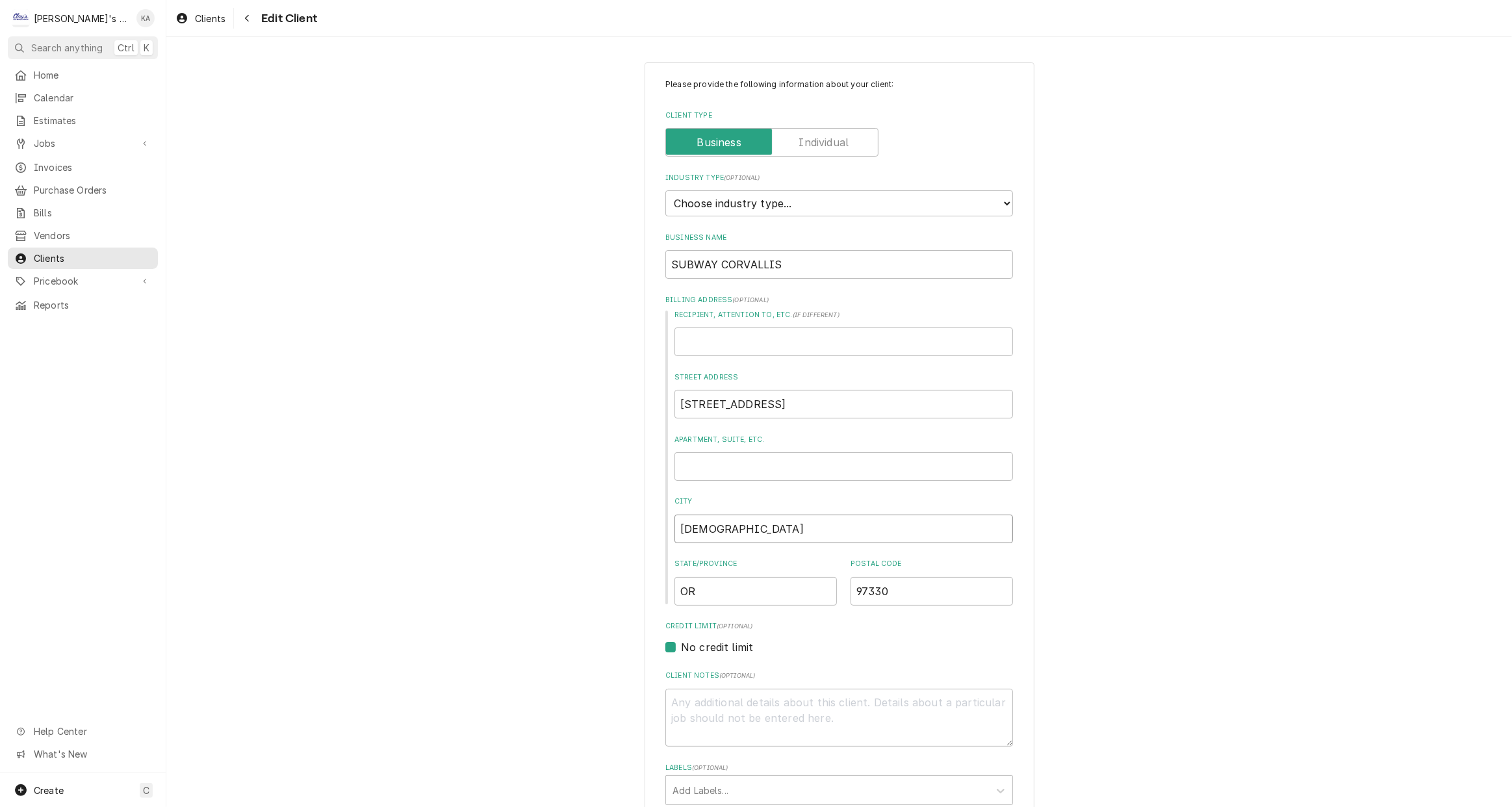
type textarea "x"
type input "CORVAL"
type textarea "x"
type input "CORVALL"
type textarea "x"
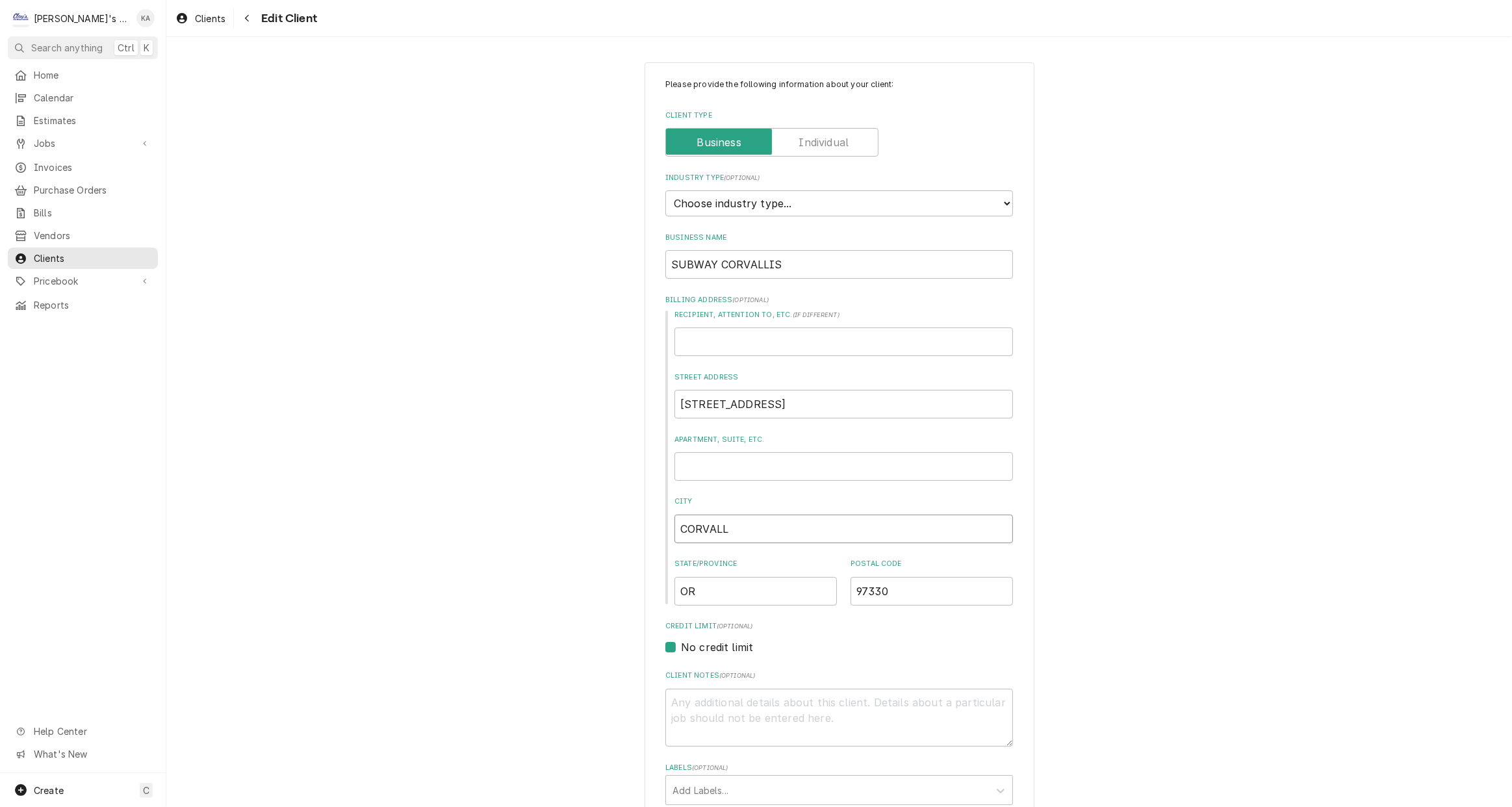
type input "CORVALLI"
type textarea "x"
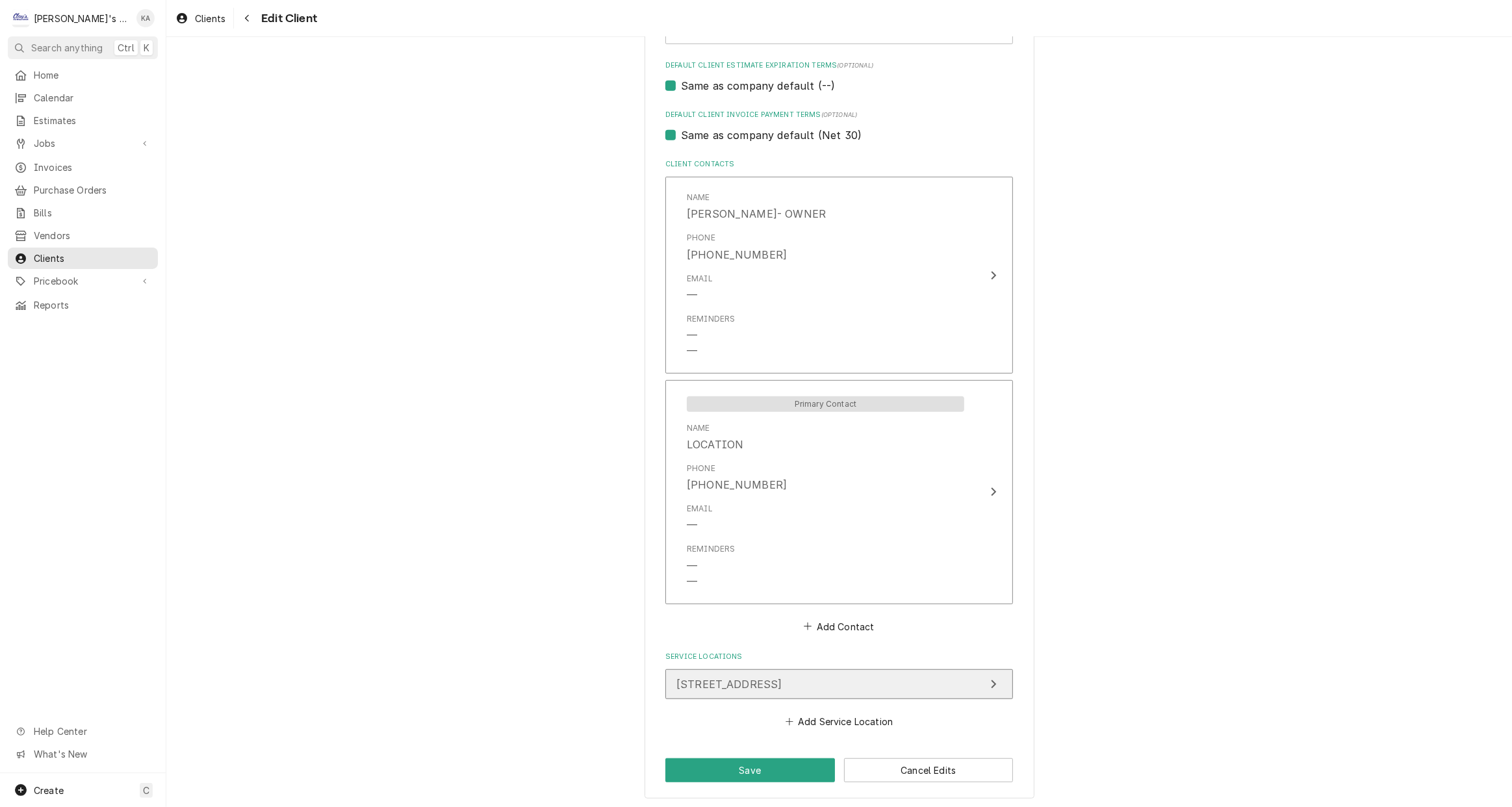
type input "CORVALLIS"
click at [985, 677] on div "Update Service Location" at bounding box center [993, 684] width 17 height 15
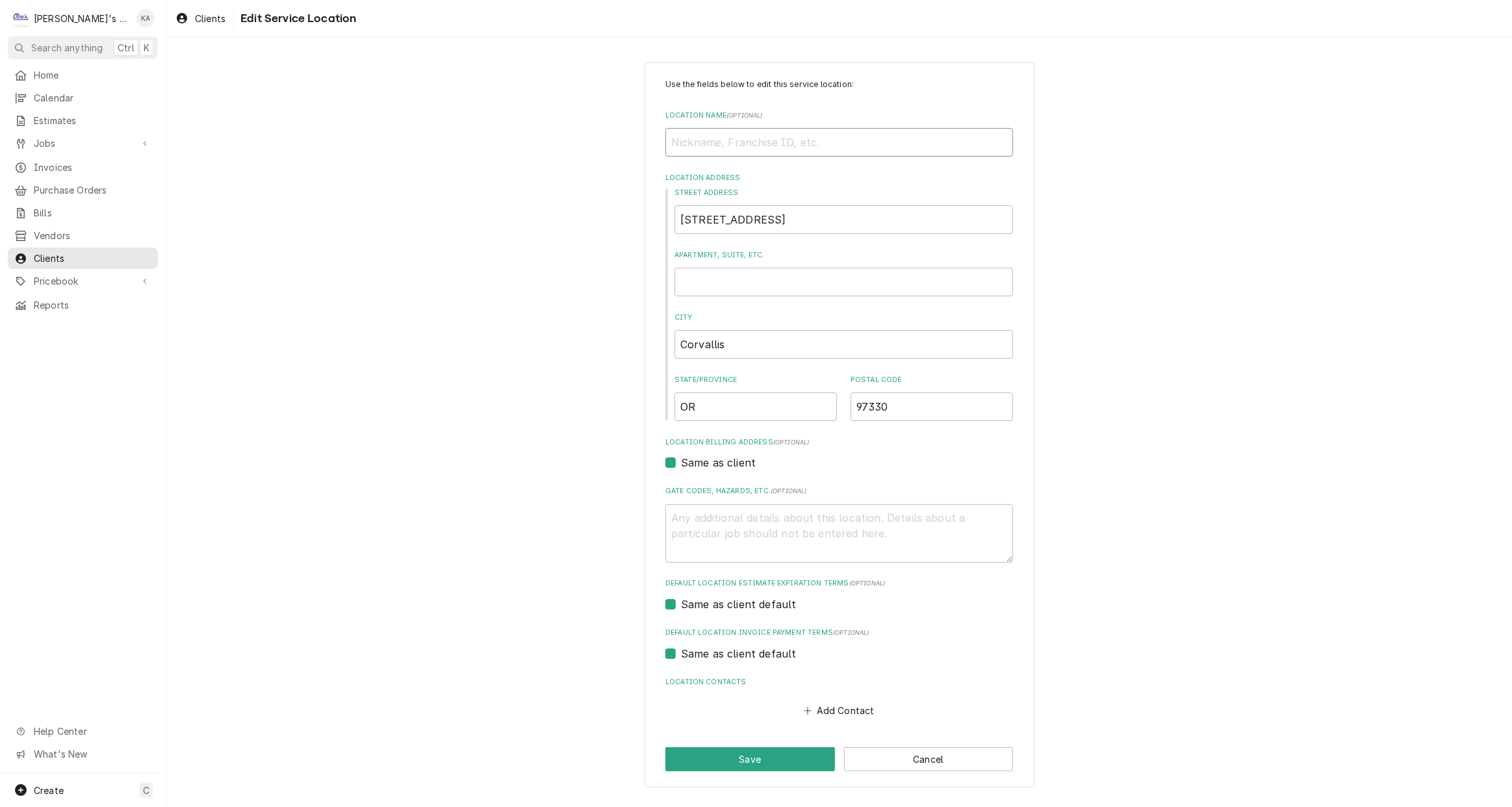
click at [679, 137] on input "Location Name ( optional )" at bounding box center [839, 142] width 347 height 29
type textarea "x"
type input "S"
type textarea "x"
type input "SU"
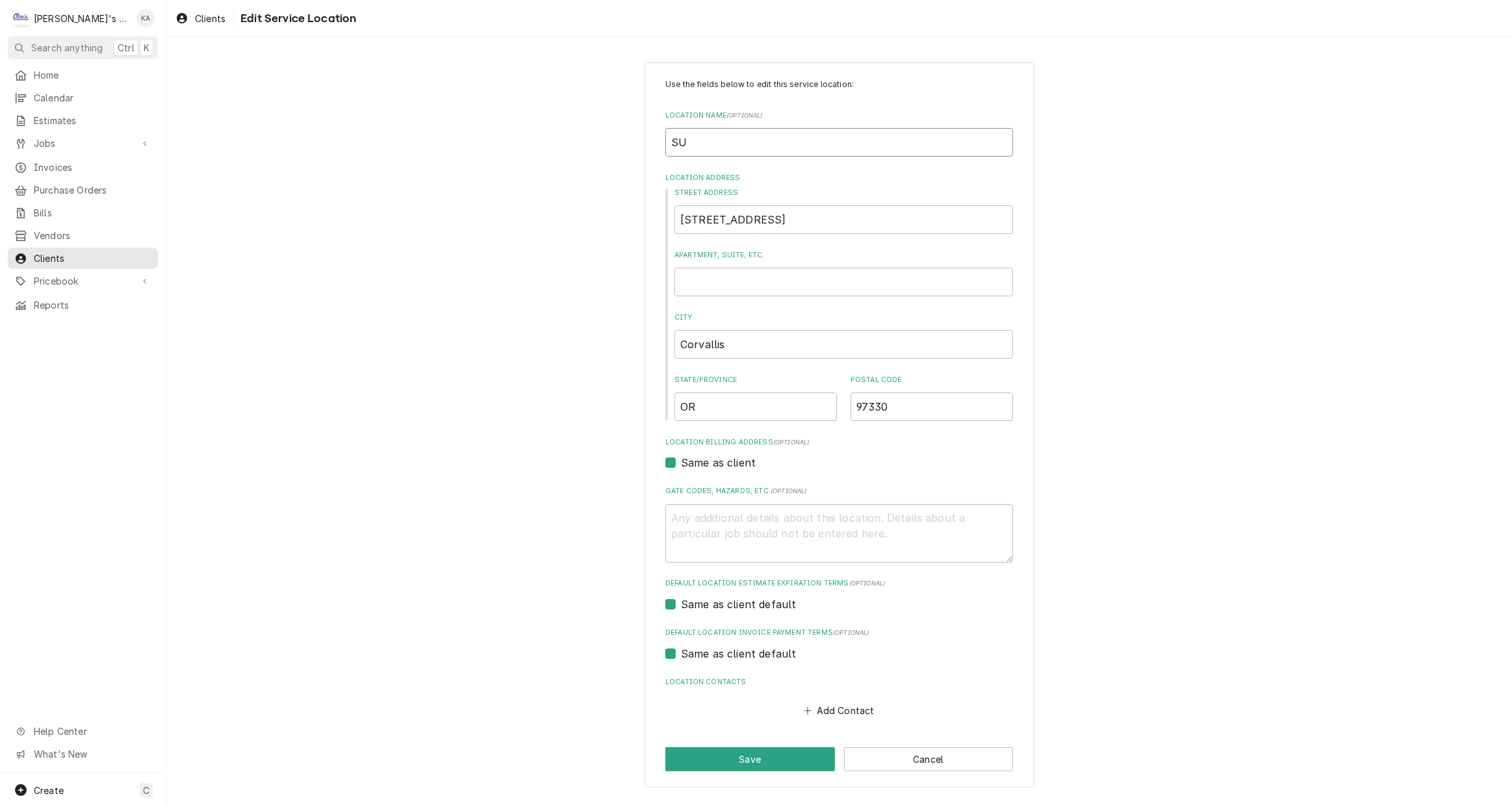
type textarea "x"
type input "SUB"
type textarea "x"
type input "SUBW"
type textarea "x"
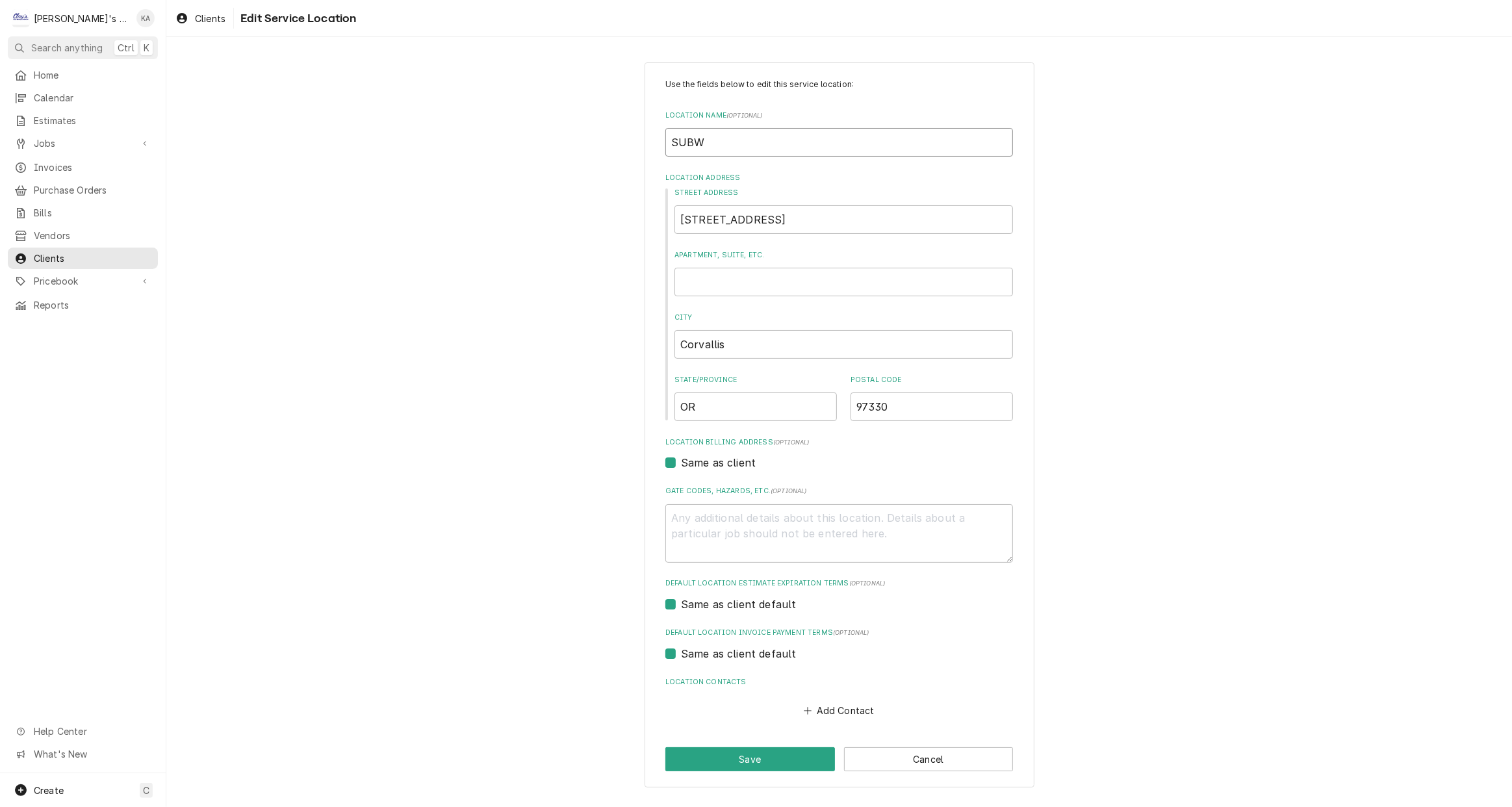
type input "SUBWA"
type textarea "x"
type input "SUBWAY"
type textarea "x"
type input "SUBWAY"
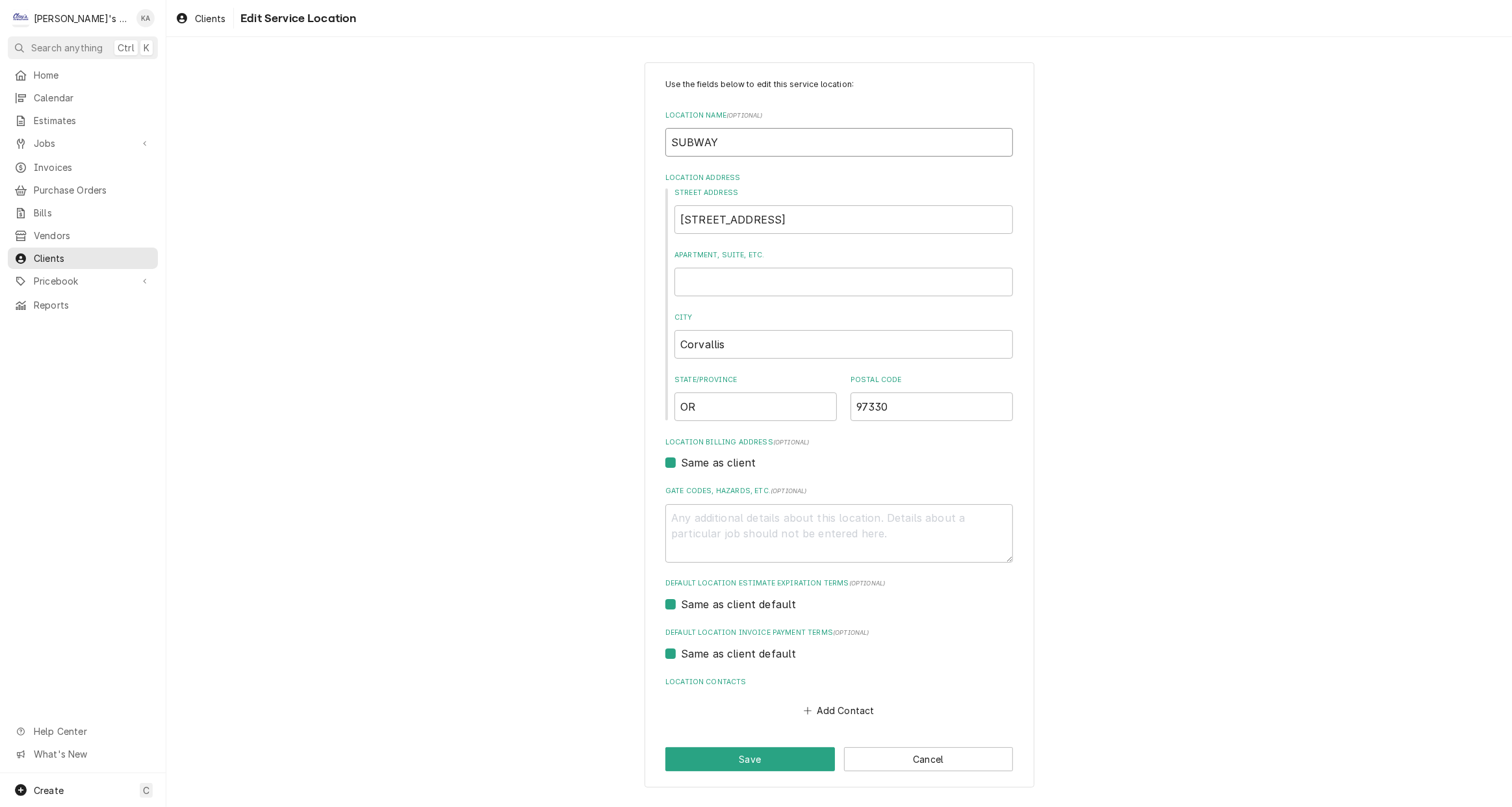
type textarea "x"
type input "SUBWAY C"
type textarea "x"
type input "SUBWAY CO"
type textarea "x"
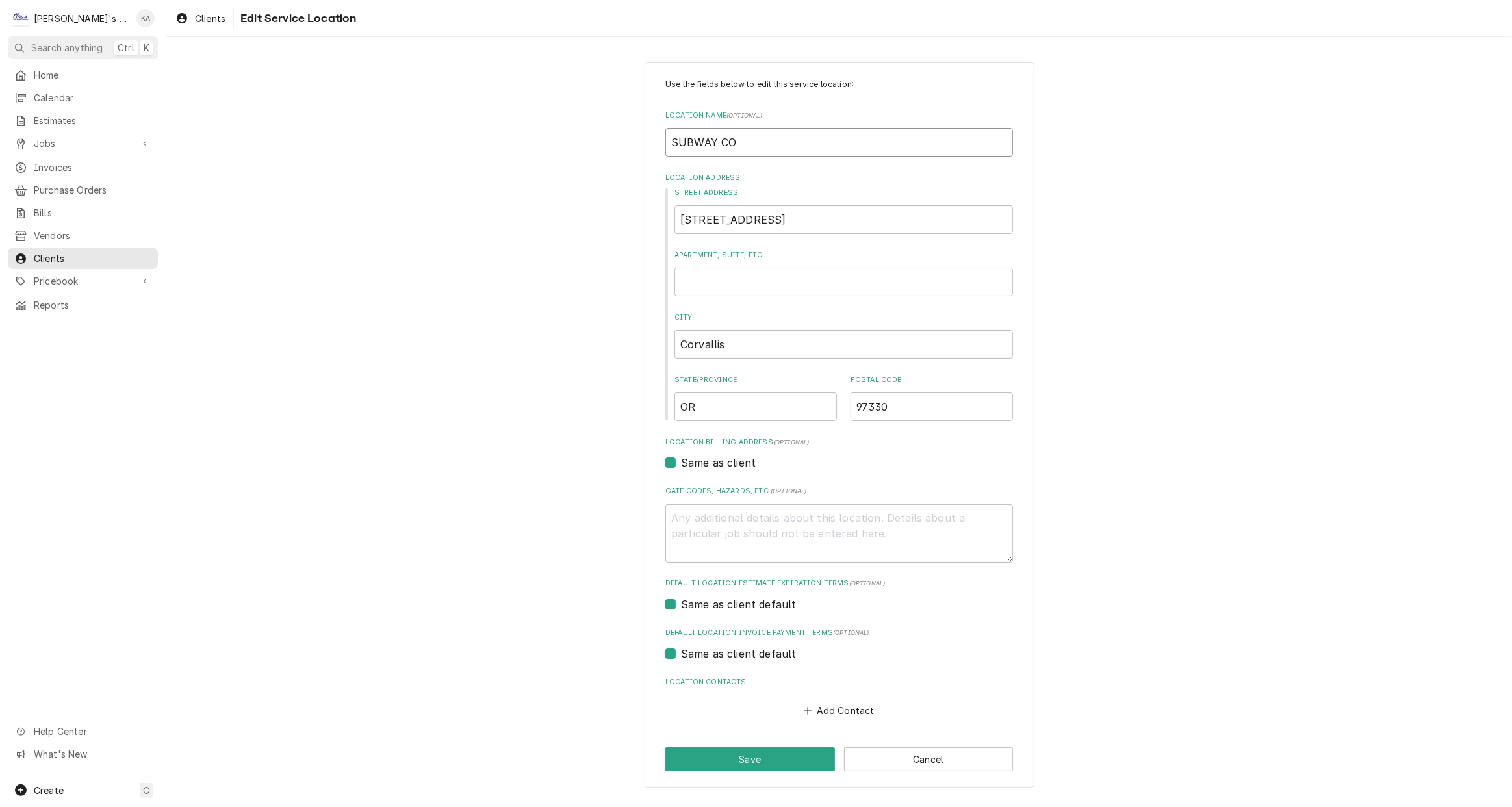
type input "SUBWAY COR"
type textarea "x"
type input "SUBWAY CORV"
type textarea "x"
type input "SUBWAY CORVA"
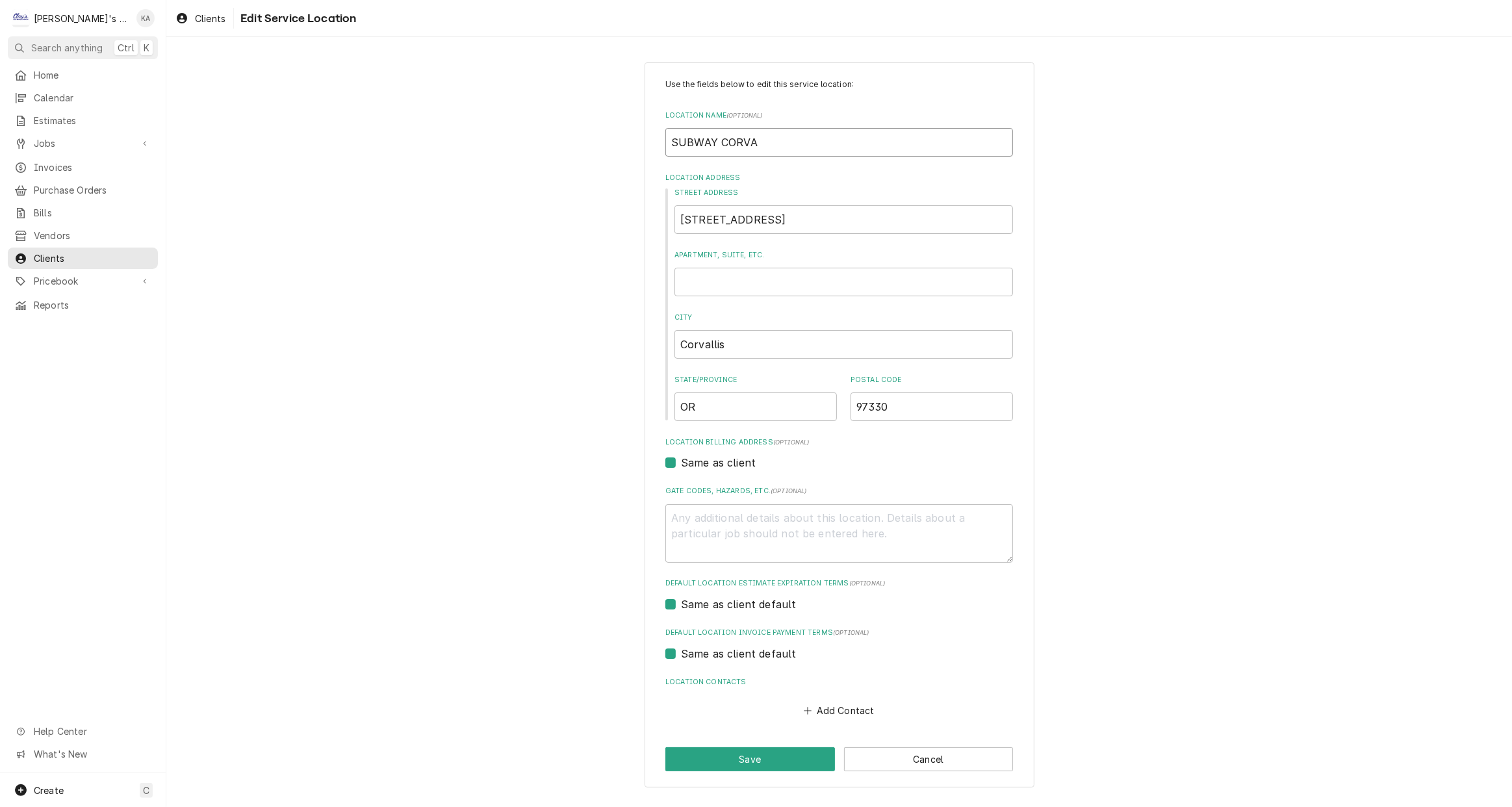
type textarea "x"
type input "SUBWAY CORVAL"
type textarea "x"
type input "SUBWAY CORVALL"
type textarea "x"
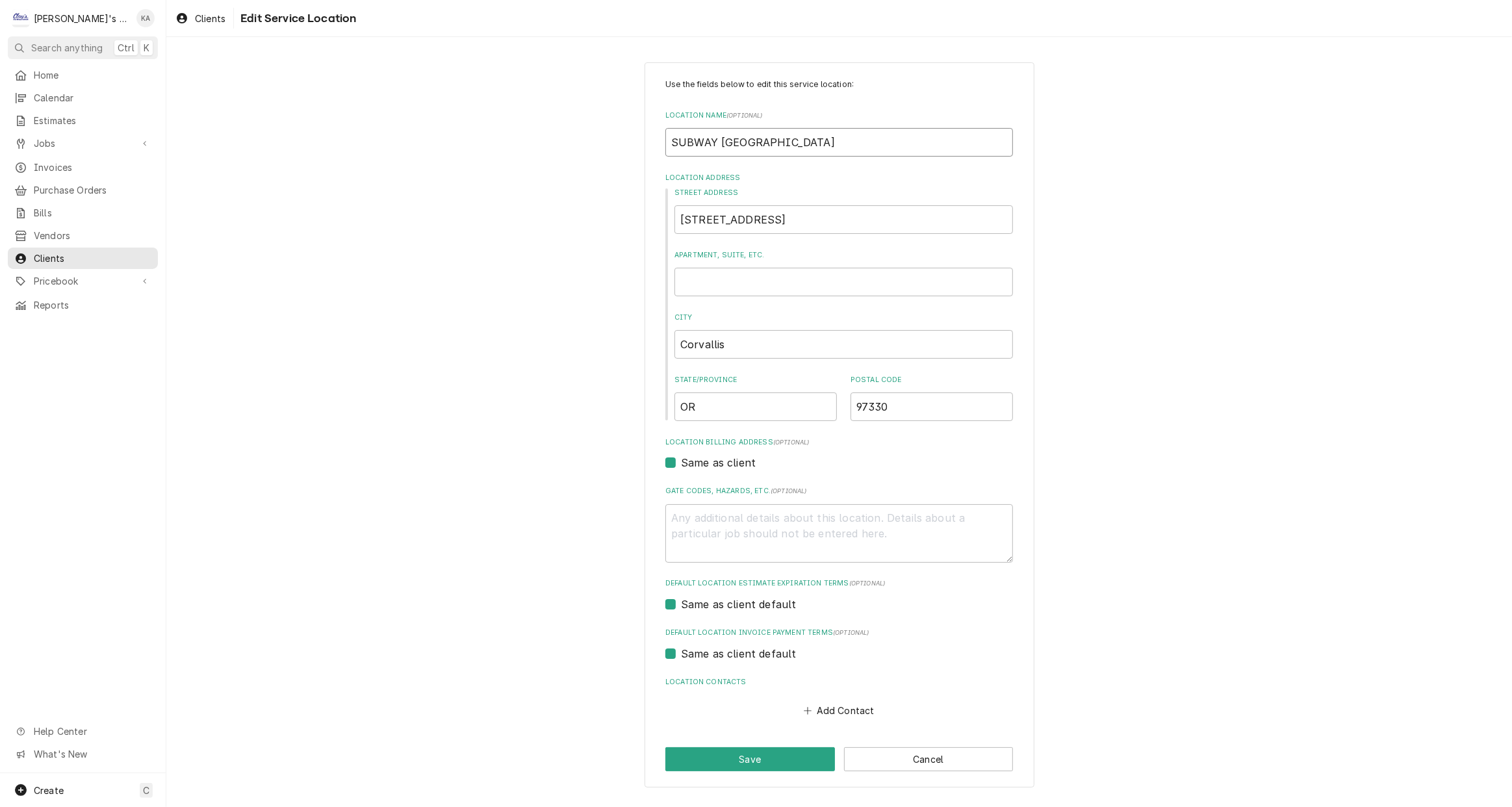
type input "SUBWAY CORVALLI"
type textarea "x"
type input "SUBWAY CORVALLIS"
click at [748, 221] on input "2350 NW 9th" at bounding box center [844, 219] width 339 height 29
type textarea "x"
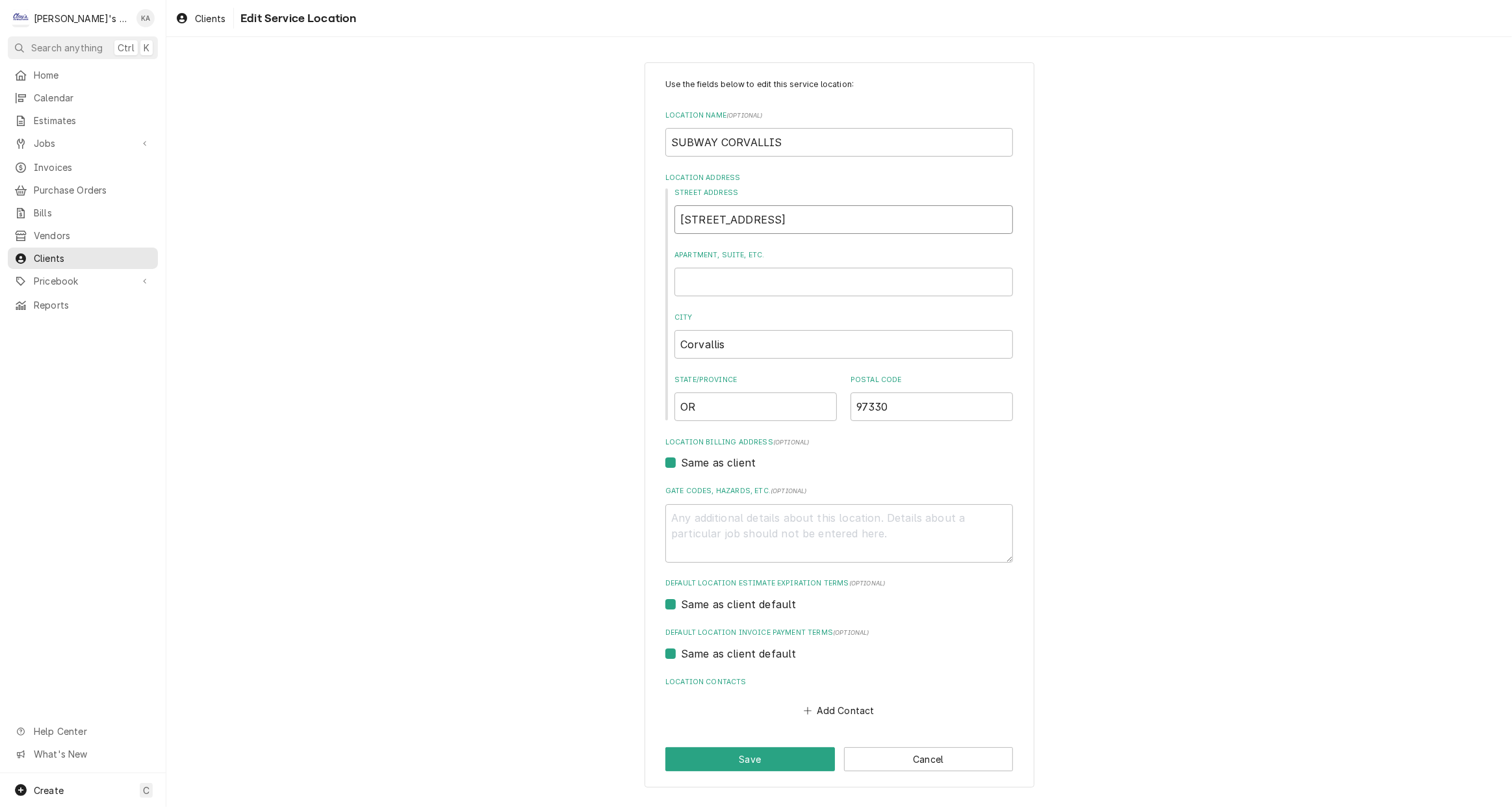
type input "2350 NW 9t"
type textarea "x"
type input "2350 NW 9"
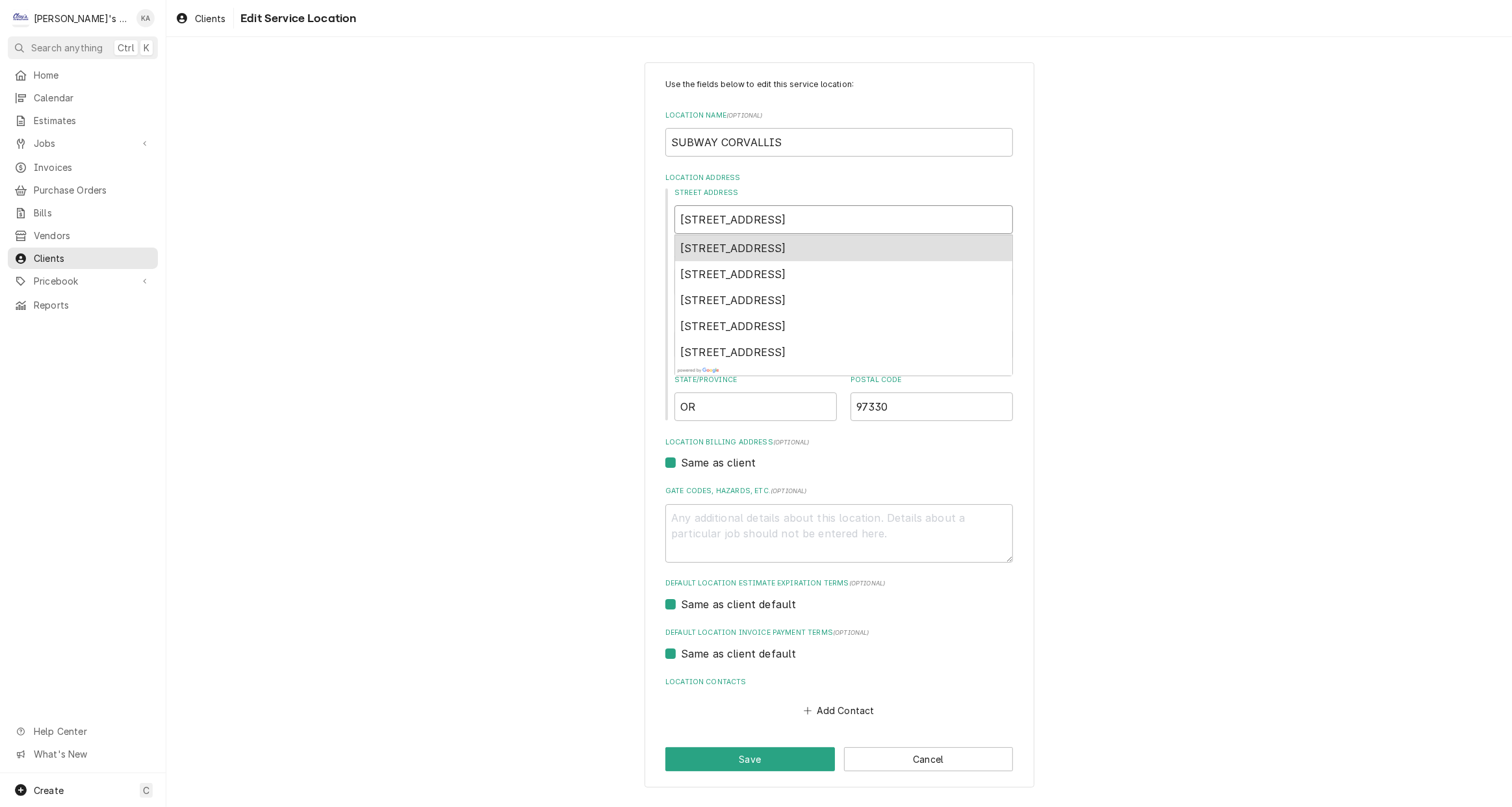
type textarea "x"
type input "2350 NW 9T"
type textarea "x"
type input "2350 NW 9TH"
type textarea "x"
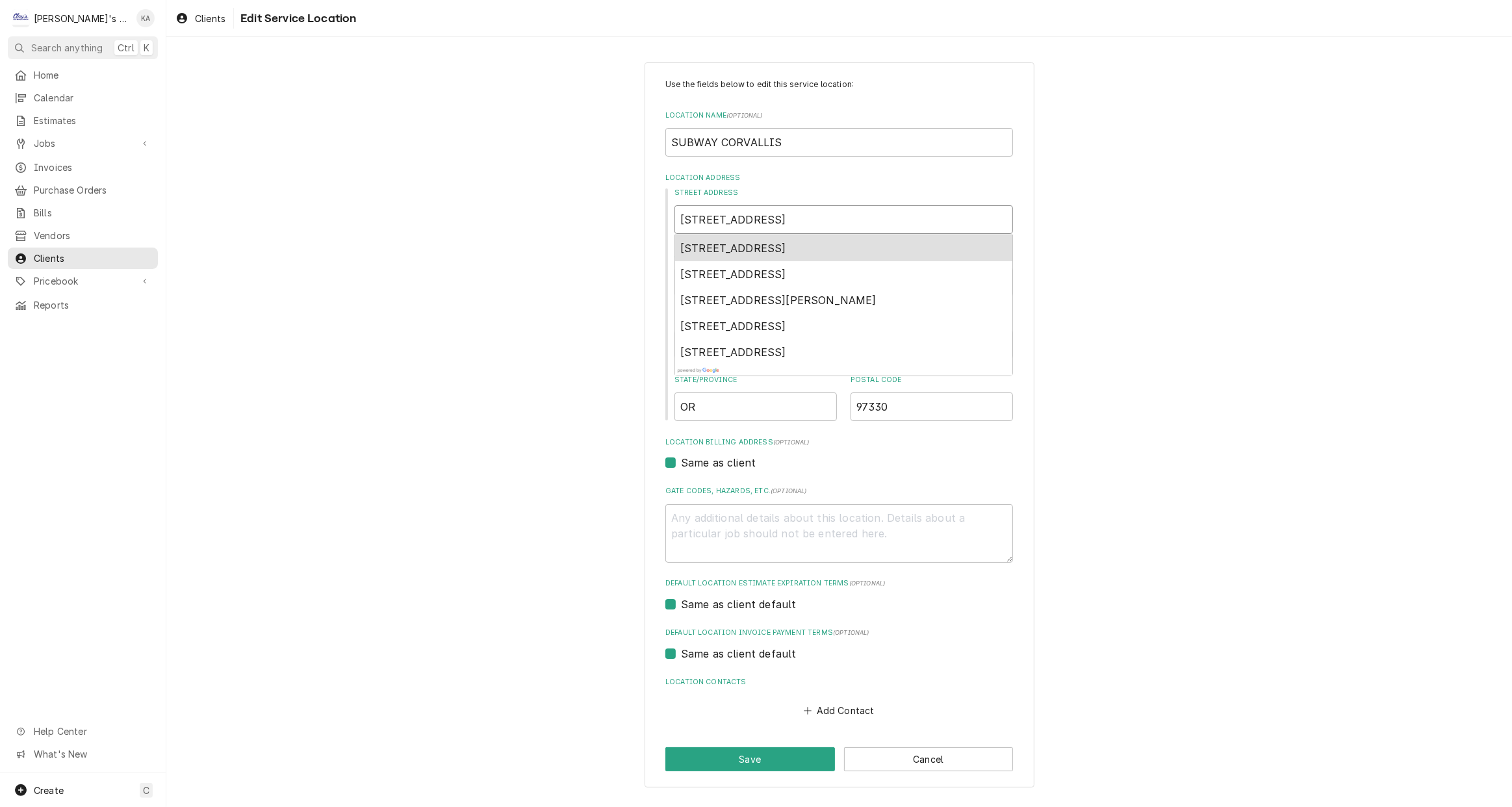
type input "2350 NW 9TH"
type textarea "x"
type input "2350 NW 9TH S"
type textarea "x"
type input "2350 NW 9TH ST"
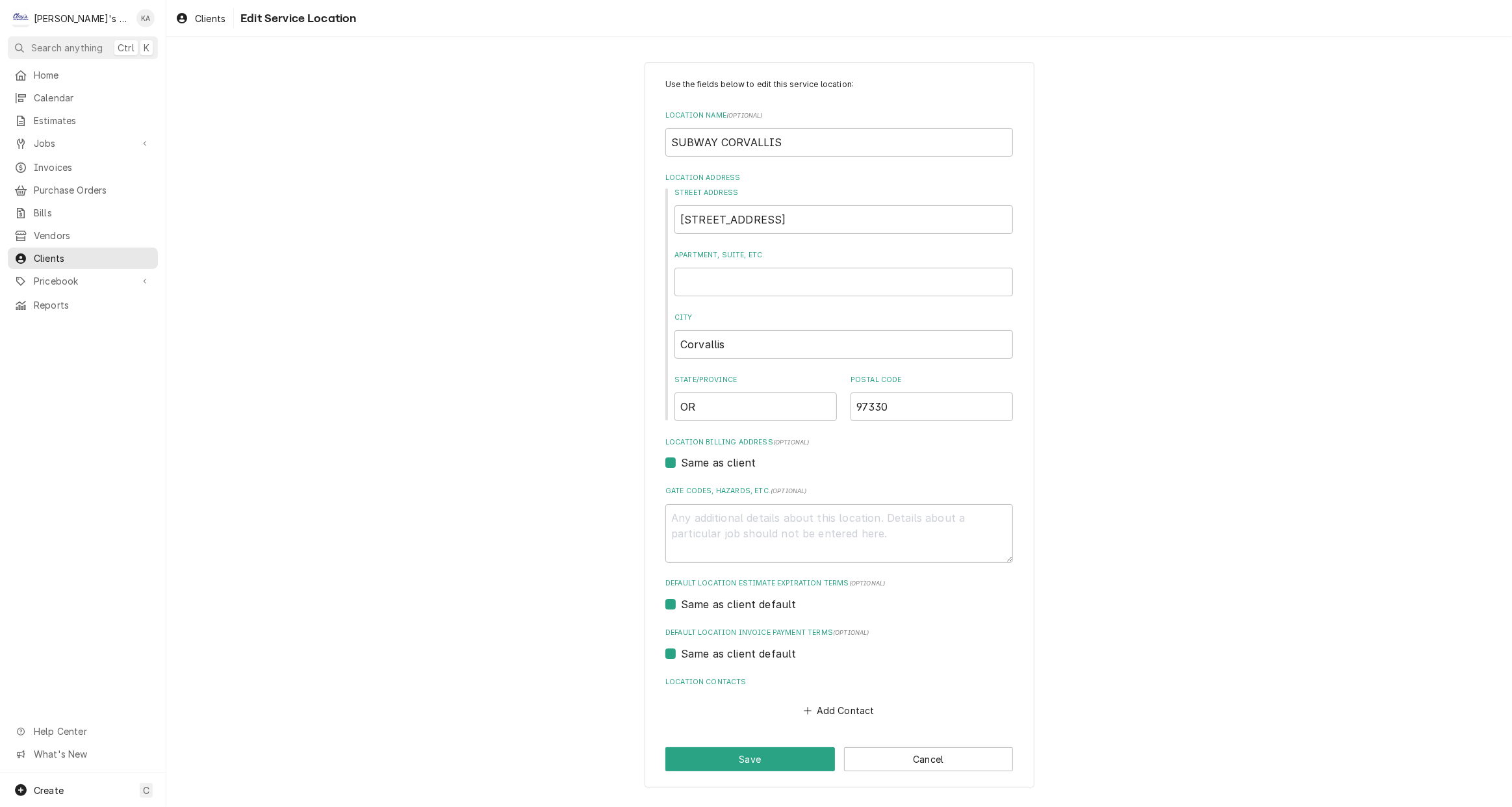
click at [1181, 273] on div "Use the fields below to edit this service location: Location Name ( optional ) …" at bounding box center [839, 424] width 1346 height 748
drag, startPoint x: 723, startPoint y: 343, endPoint x: 689, endPoint y: 344, distance: 34.0
click at [689, 344] on input "Corvallis" at bounding box center [844, 344] width 339 height 29
type textarea "x"
type input "CO"
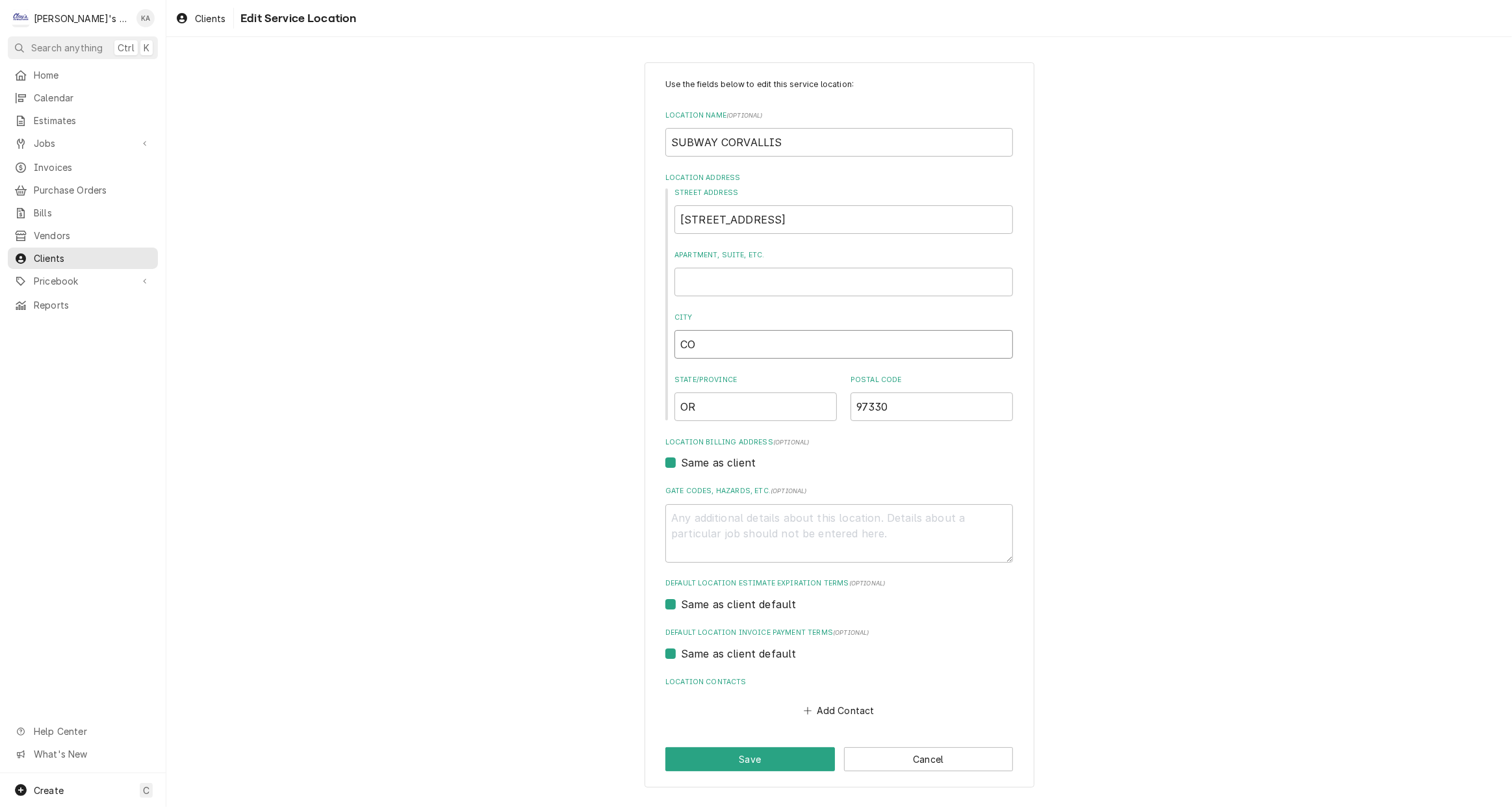
type textarea "x"
type input "COR"
type textarea "x"
type input "CORV"
type textarea "x"
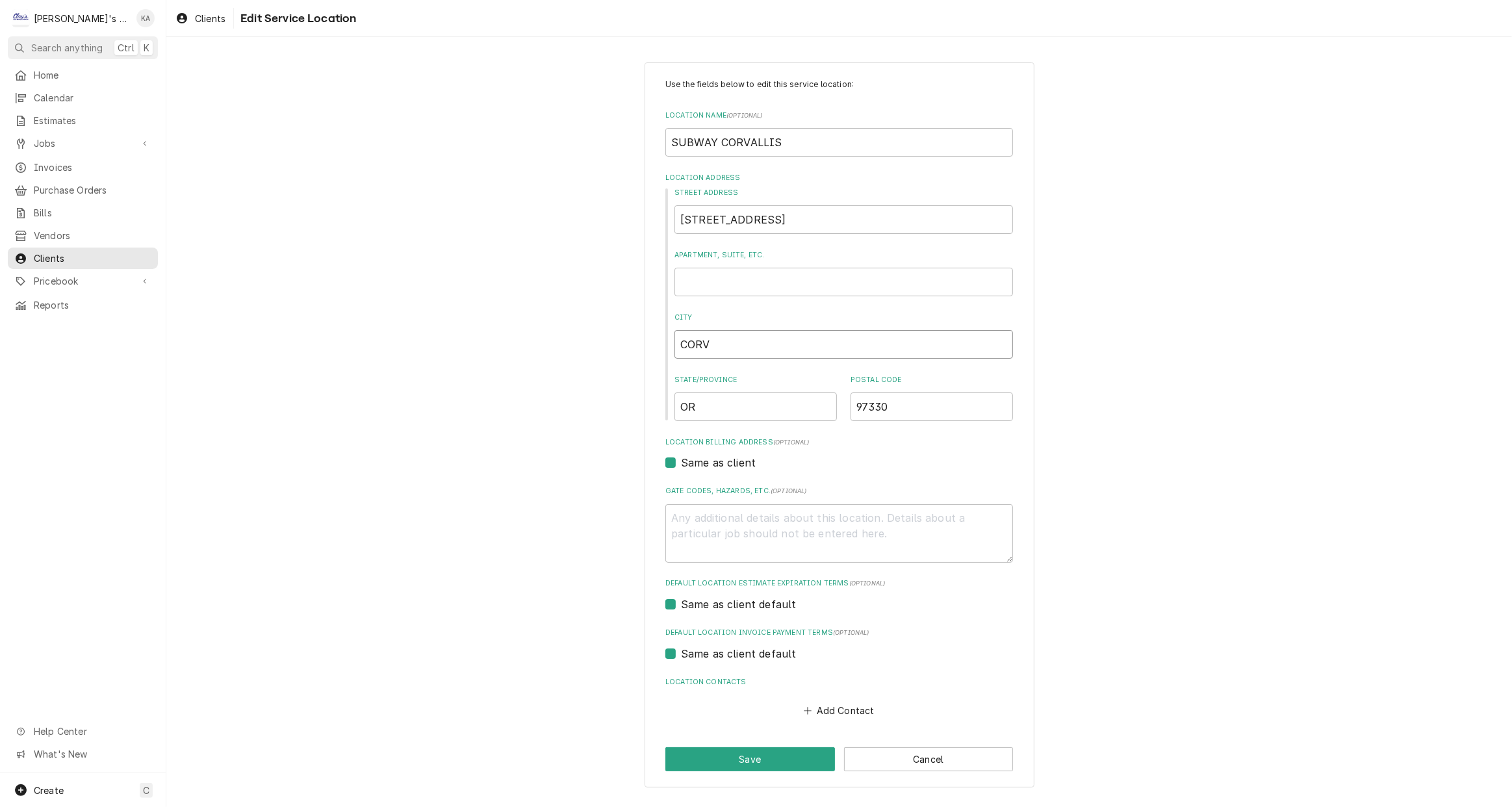
type input "CORVA"
type textarea "x"
type input "CORVAL"
type textarea "x"
type input "CORVALL"
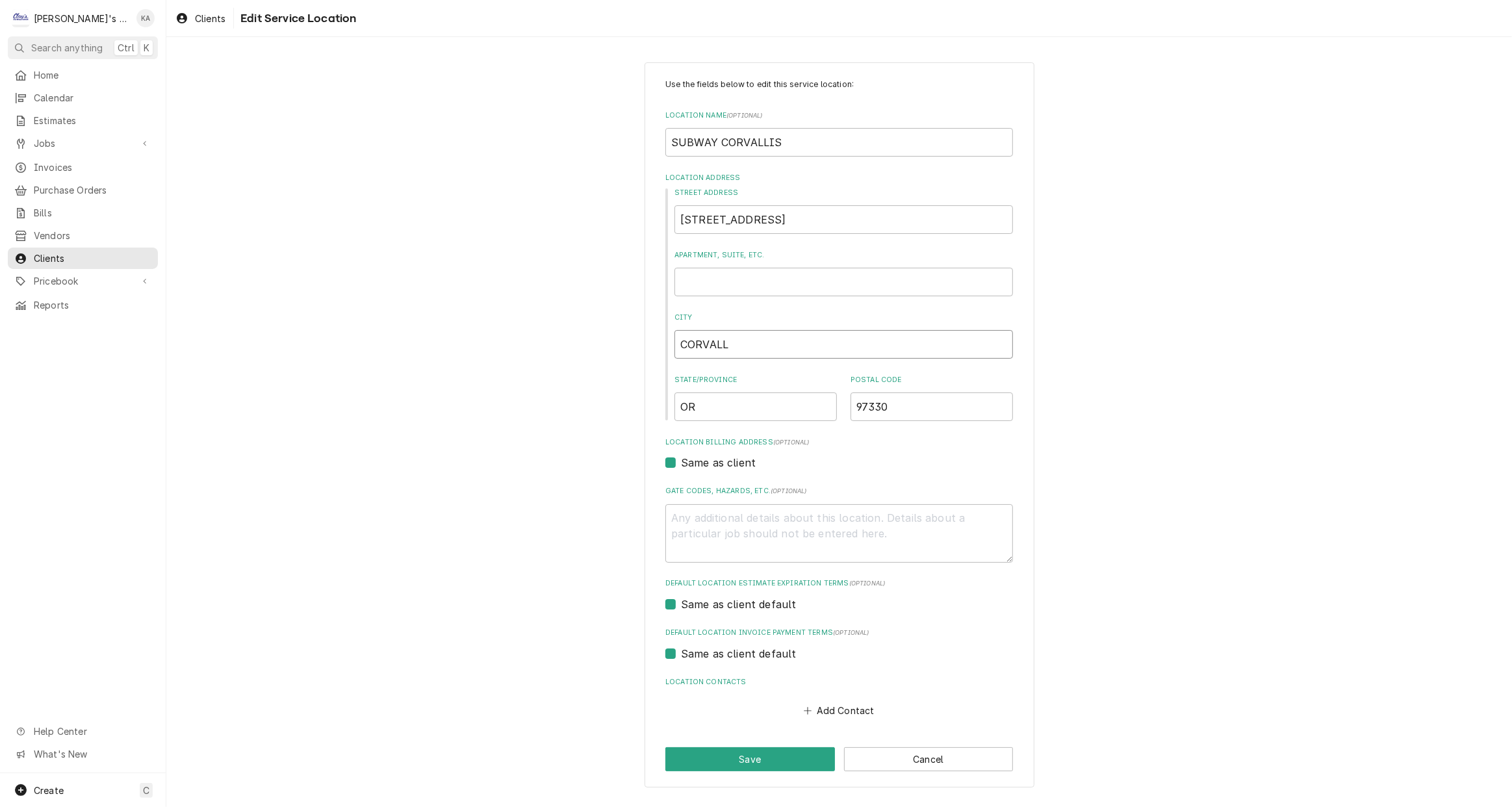
type textarea "x"
type input "CORVALLI"
type textarea "x"
type input "CORVALLIS"
click at [753, 753] on button "Save" at bounding box center [750, 759] width 169 height 24
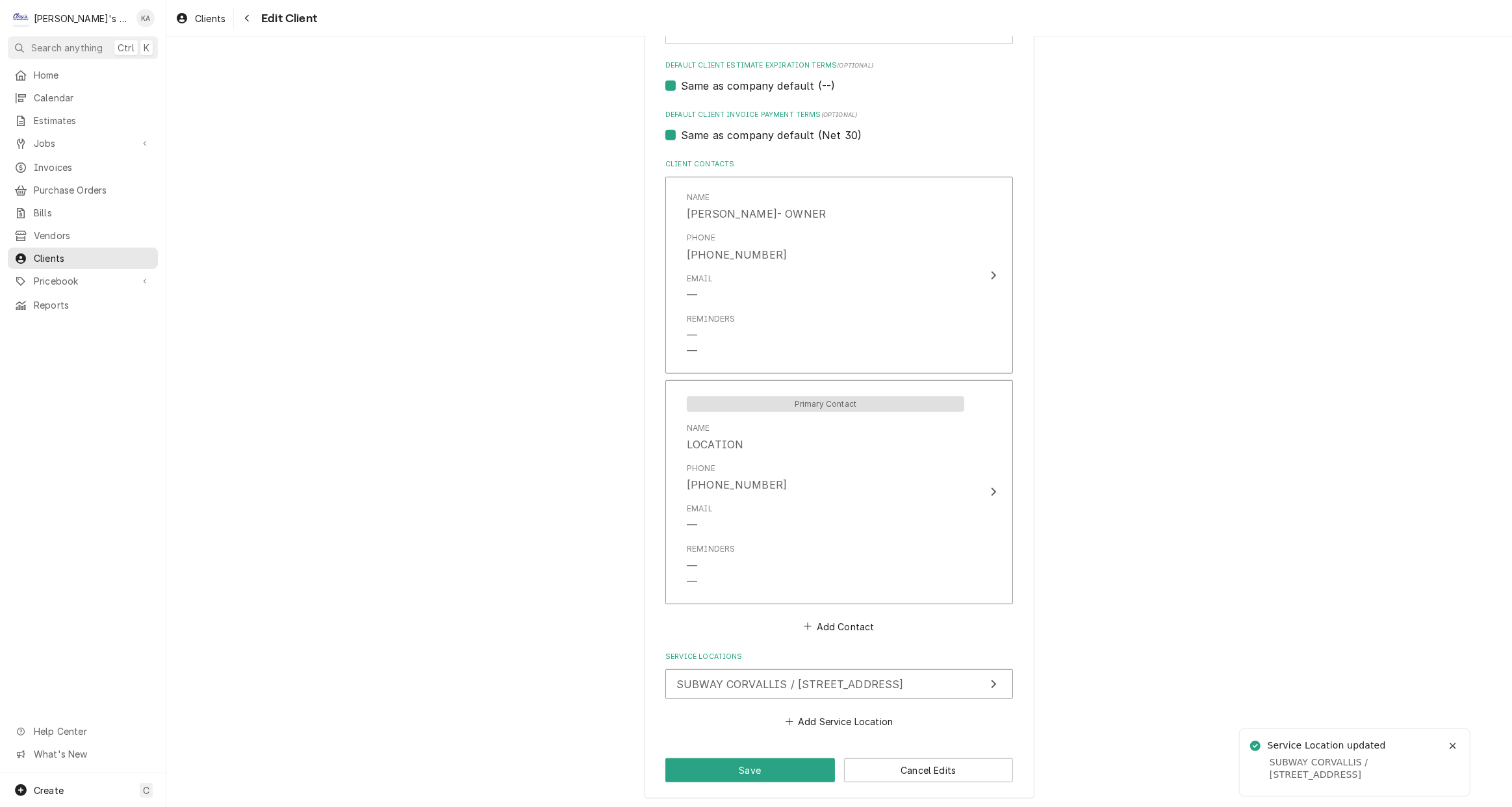
scroll to position [761, 0]
click at [728, 760] on button "Save" at bounding box center [750, 770] width 169 height 24
type textarea "x"
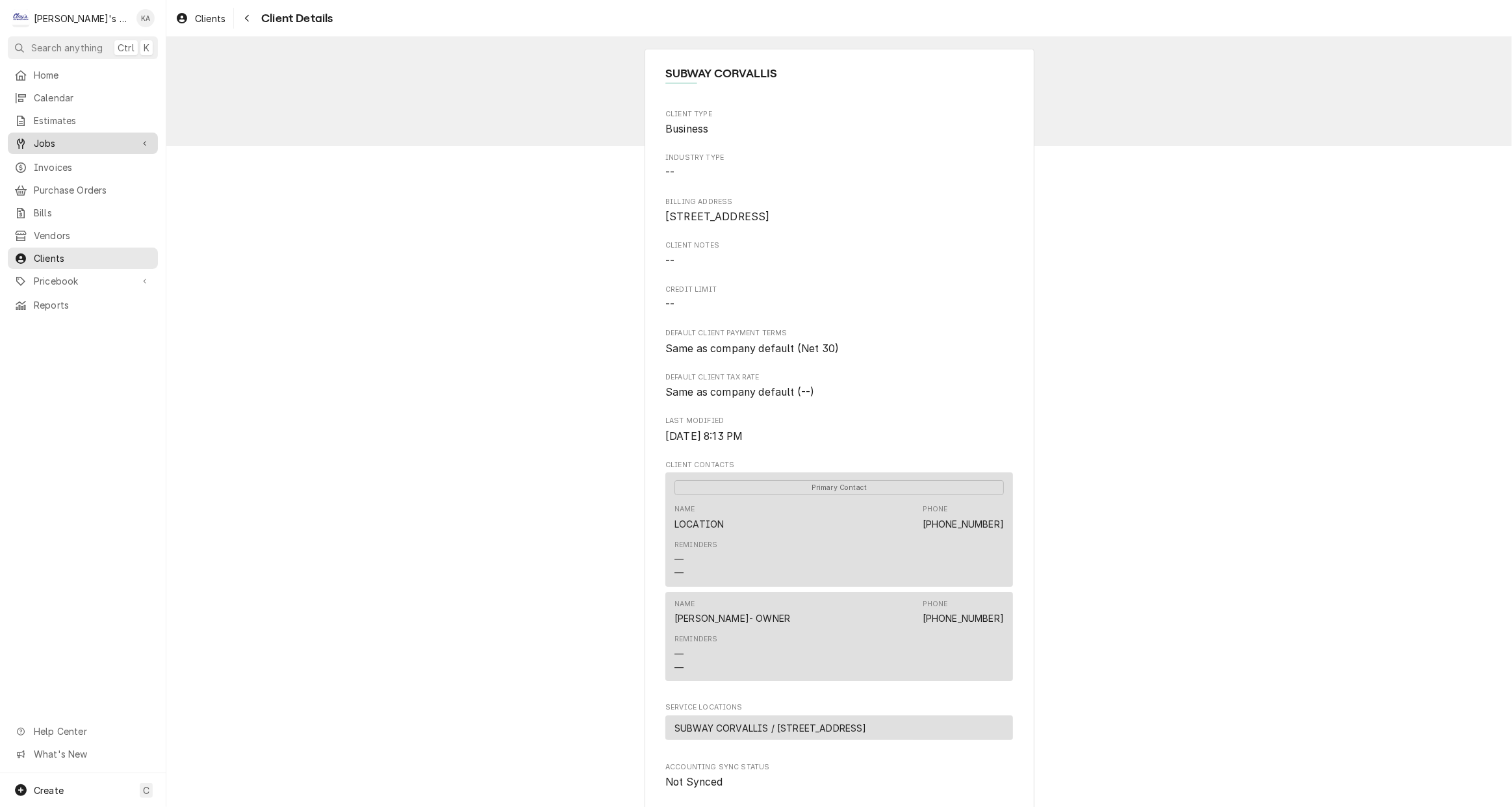
click at [44, 139] on span "Jobs" at bounding box center [83, 143] width 98 height 14
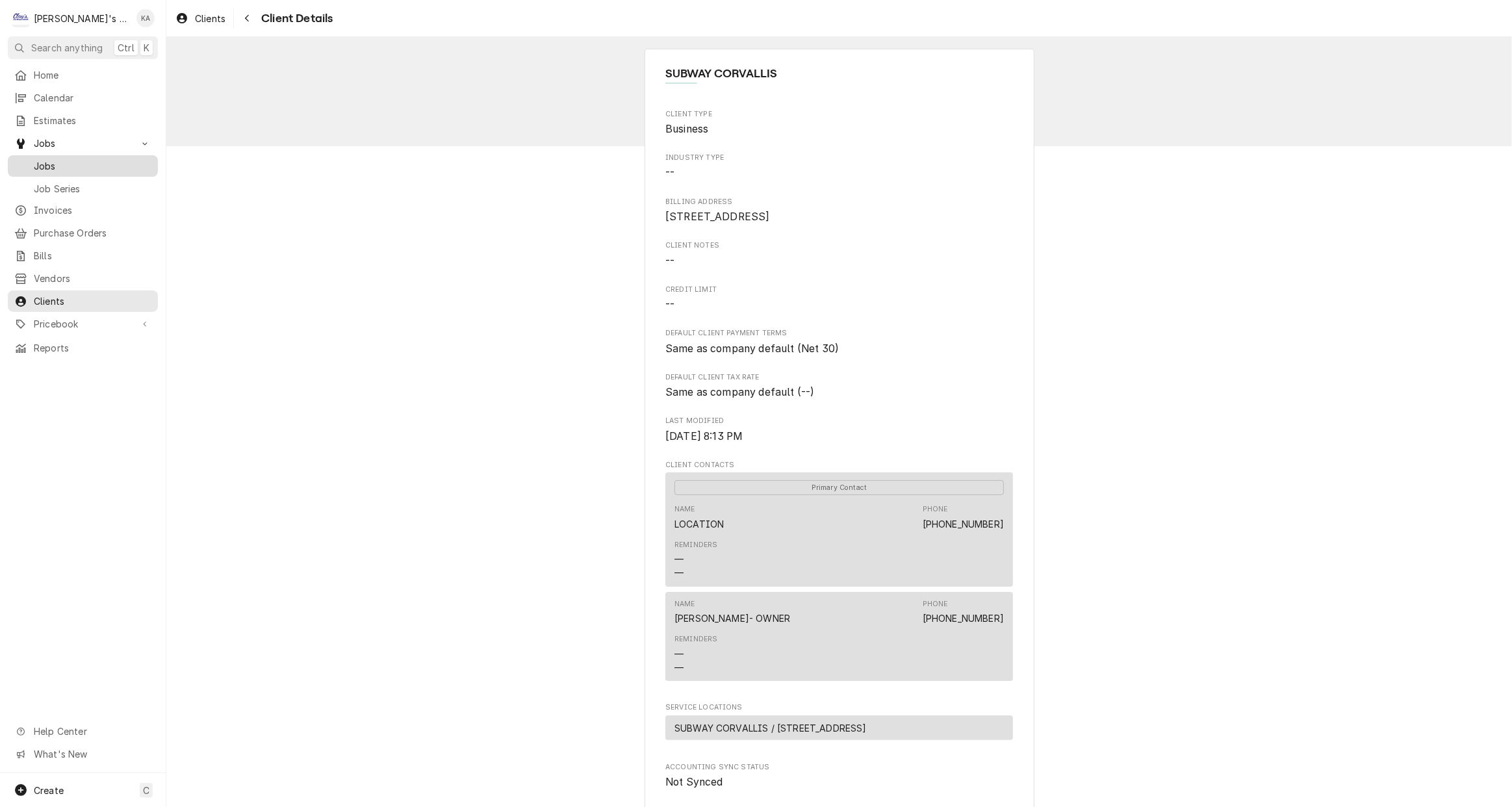
click at [49, 158] on div "Jobs" at bounding box center [83, 166] width 145 height 16
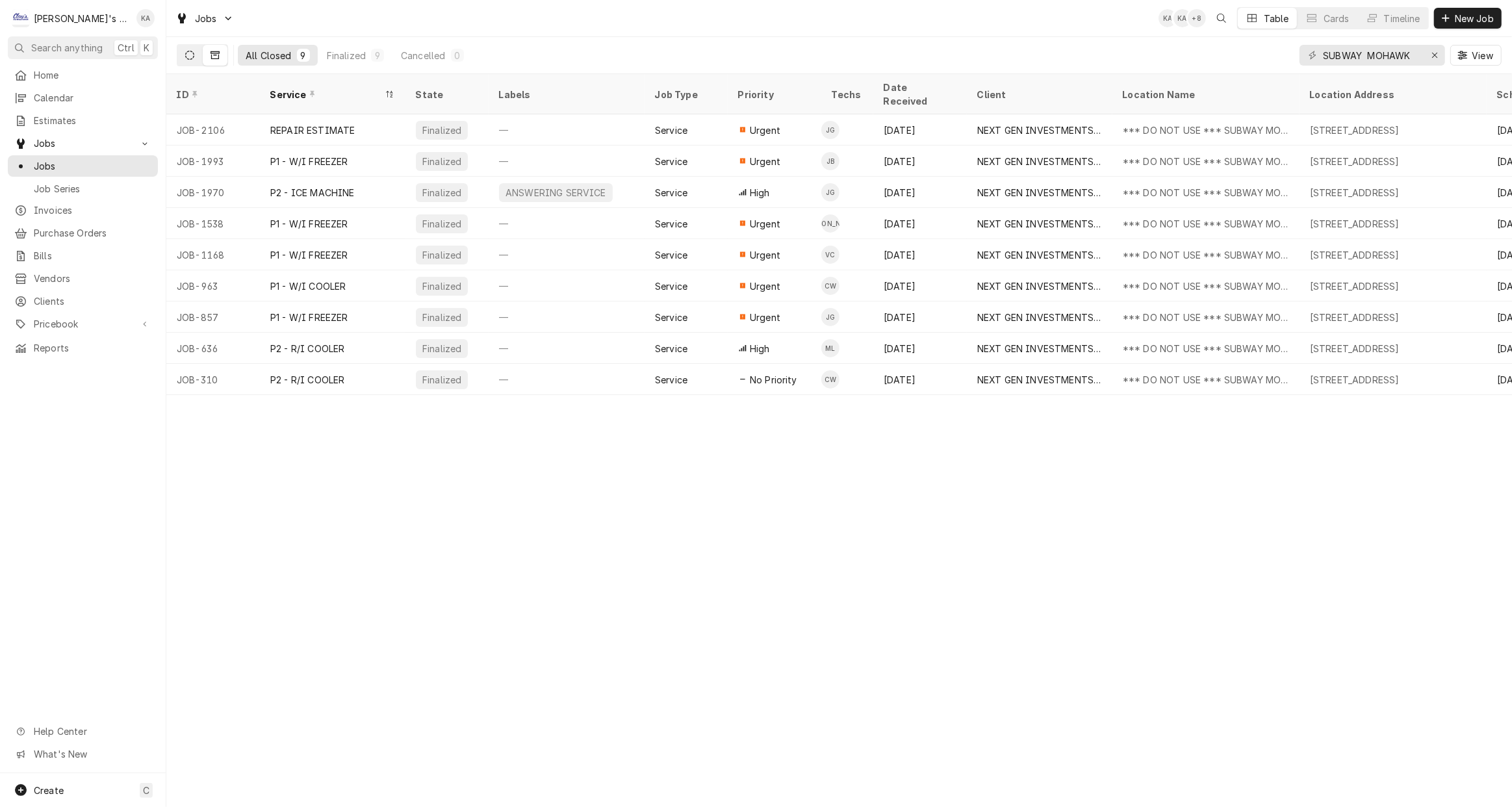
click at [188, 55] on icon "Dynamic Content Wrapper" at bounding box center [190, 55] width 9 height 9
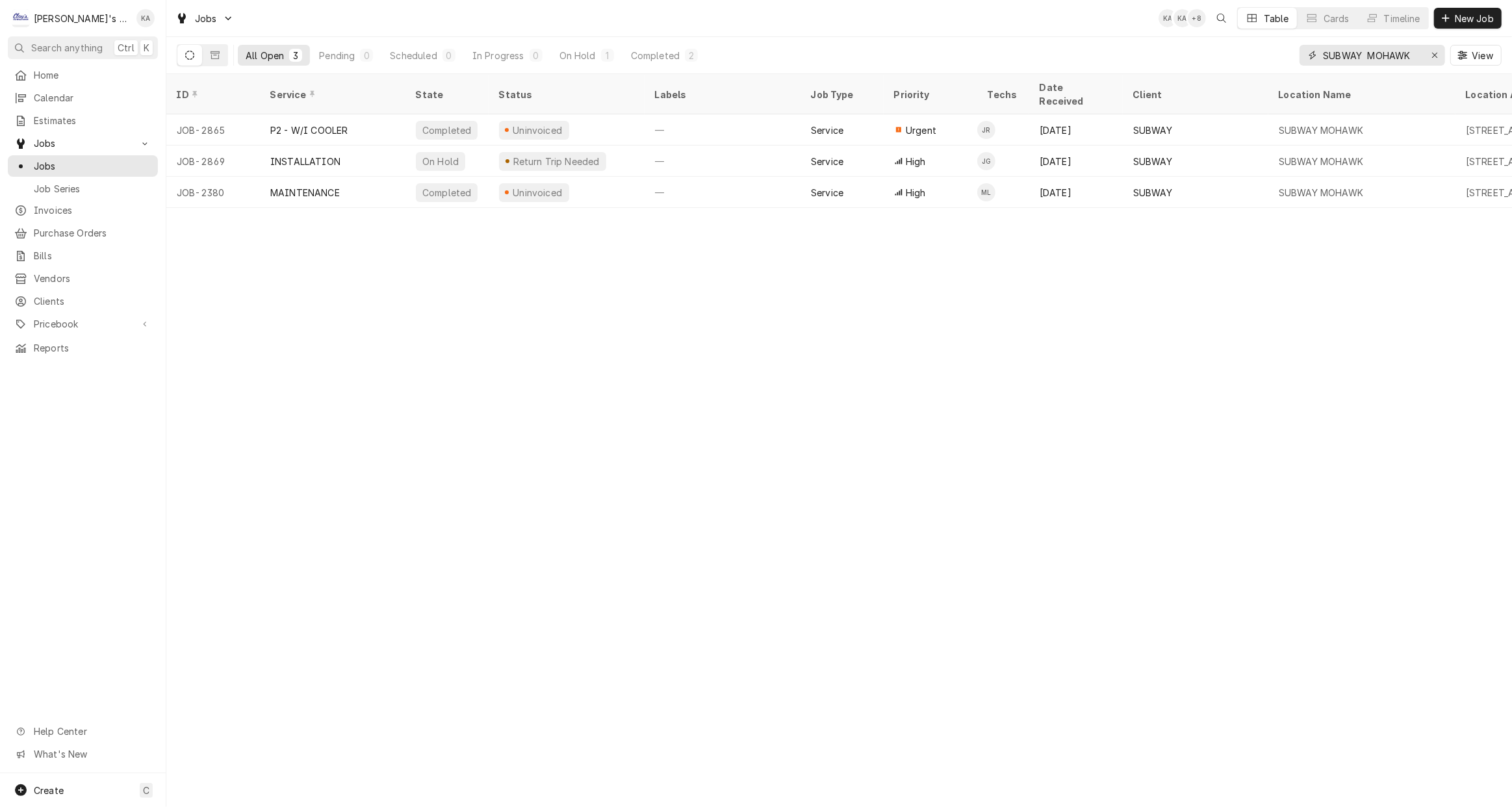
click at [1409, 57] on input "SUBWAY MOHAWK" at bounding box center [1371, 55] width 97 height 21
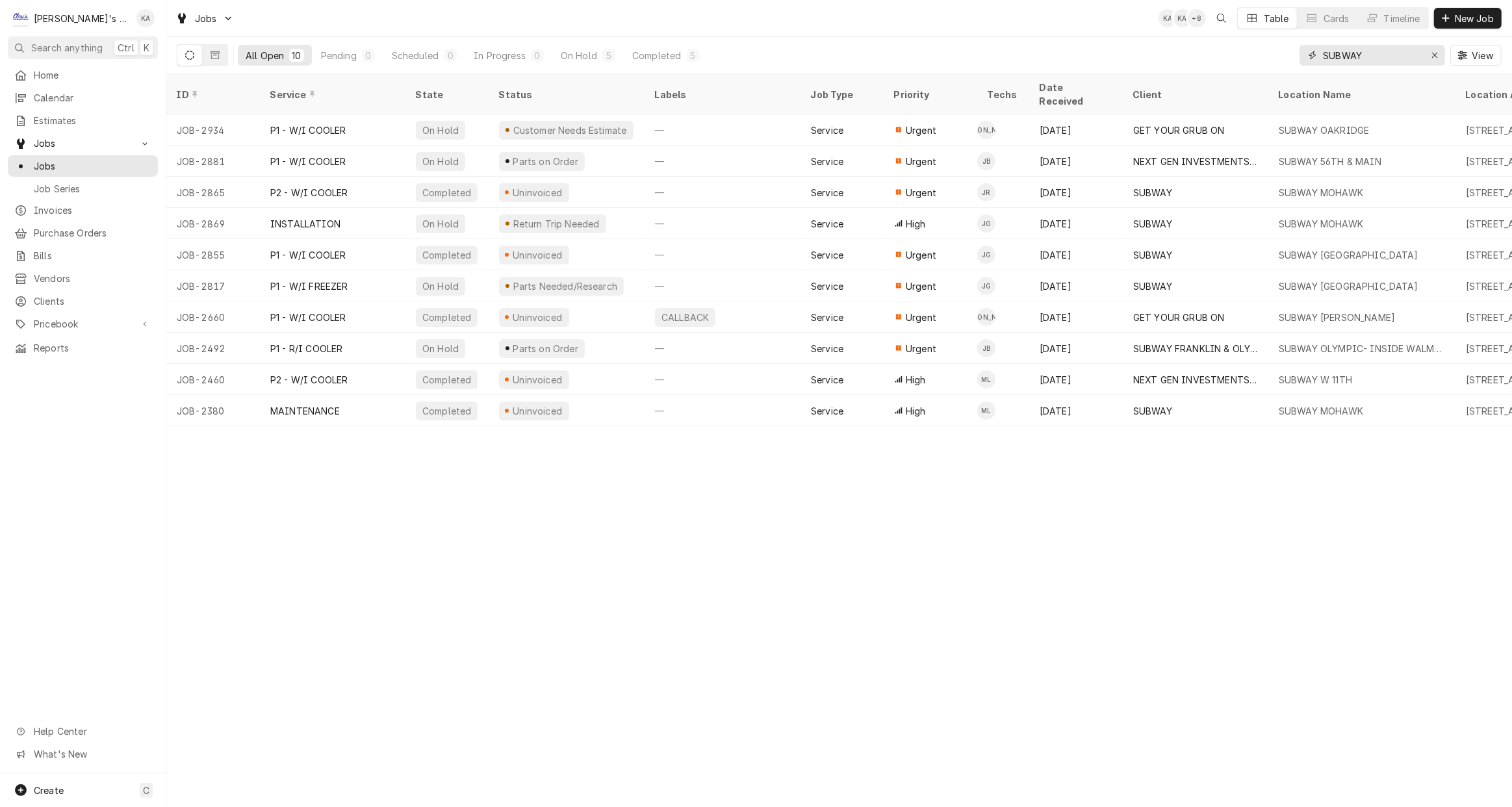
type input "SUBWAY"
click at [220, 52] on button "Dynamic Content Wrapper" at bounding box center [215, 55] width 25 height 21
